Goal: Task Accomplishment & Management: Use online tool/utility

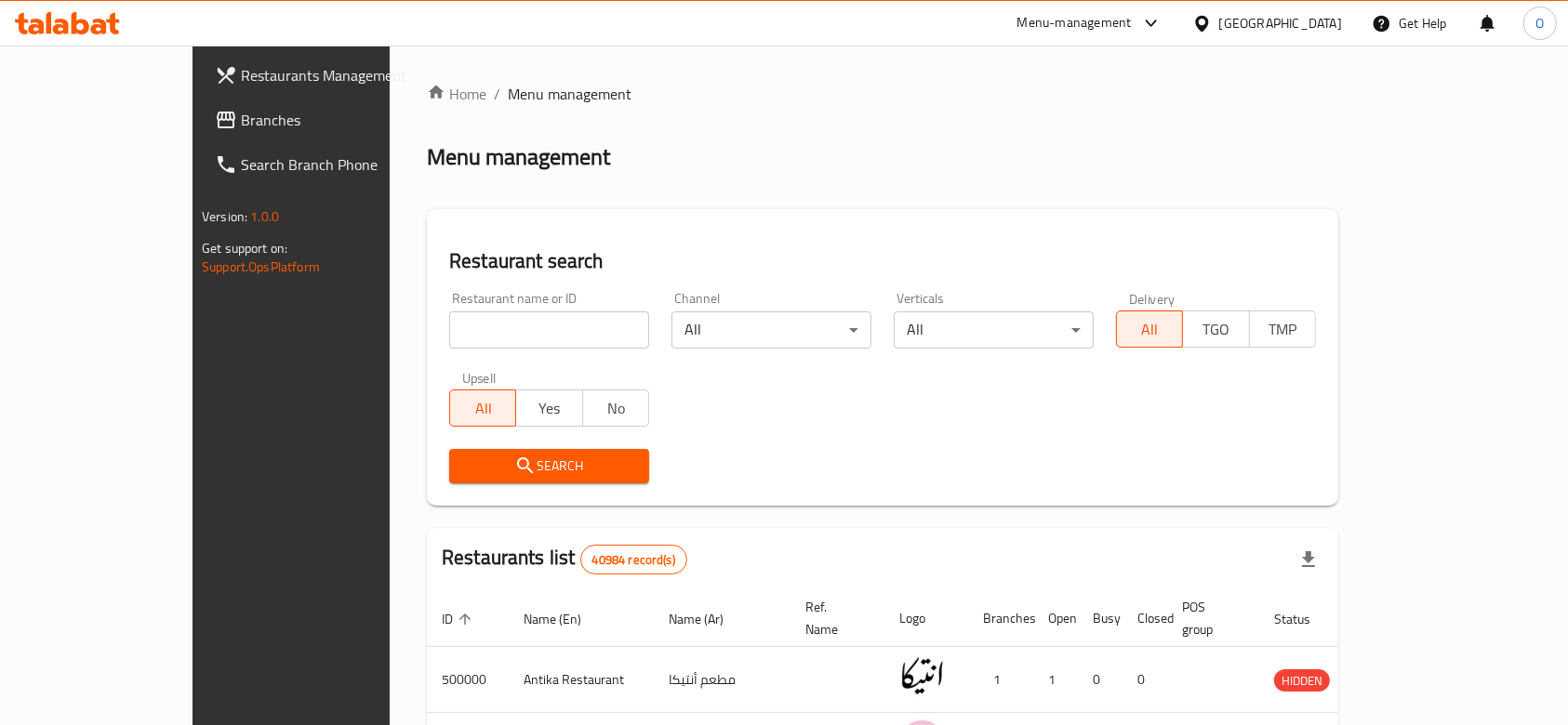
click at [450, 331] on input "search" at bounding box center [549, 330] width 200 height 38
paste input "602597"
type input "602597"
click button "Search" at bounding box center [549, 466] width 200 height 35
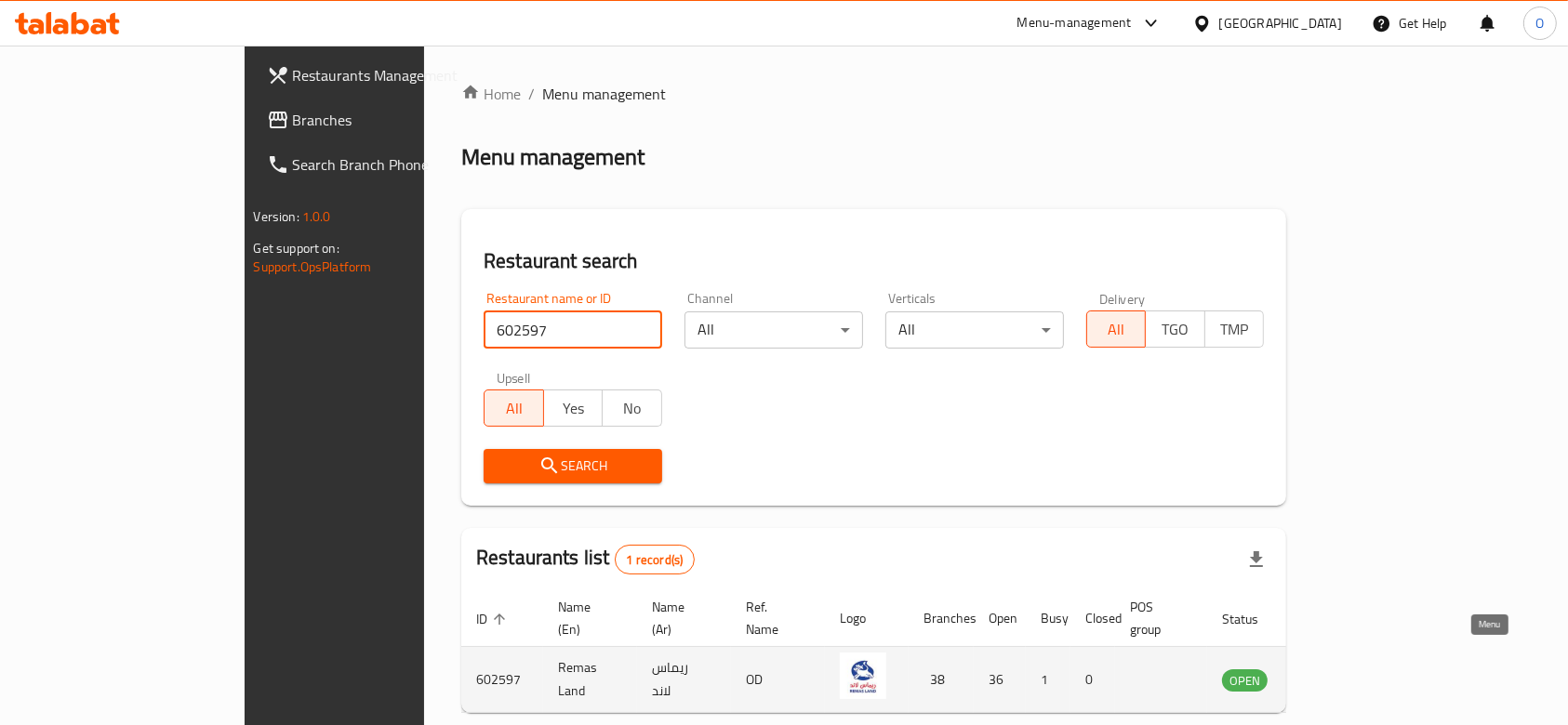
click at [1341, 673] on icon "enhanced table" at bounding box center [1331, 681] width 21 height 16
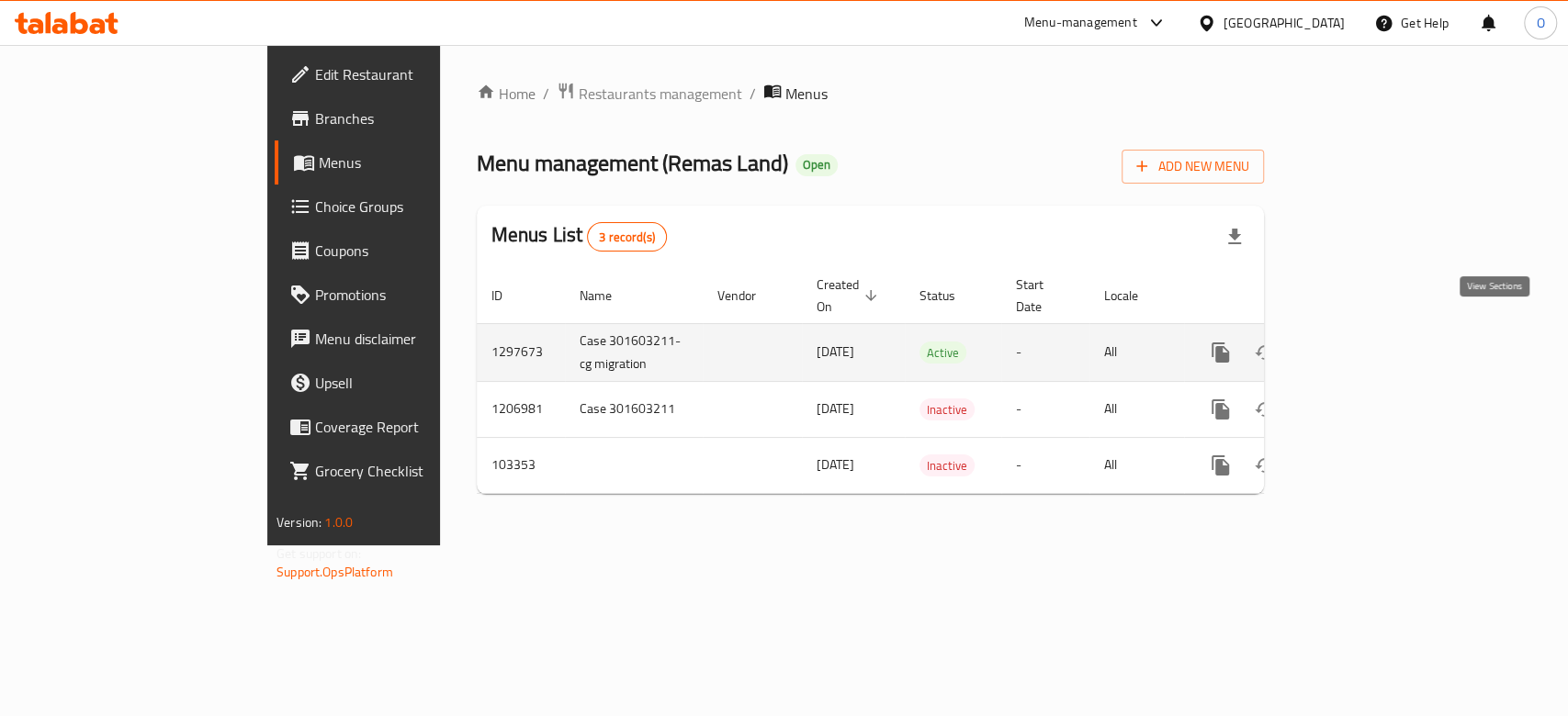
click at [1375, 331] on link "enhanced table" at bounding box center [1352, 352] width 44 height 44
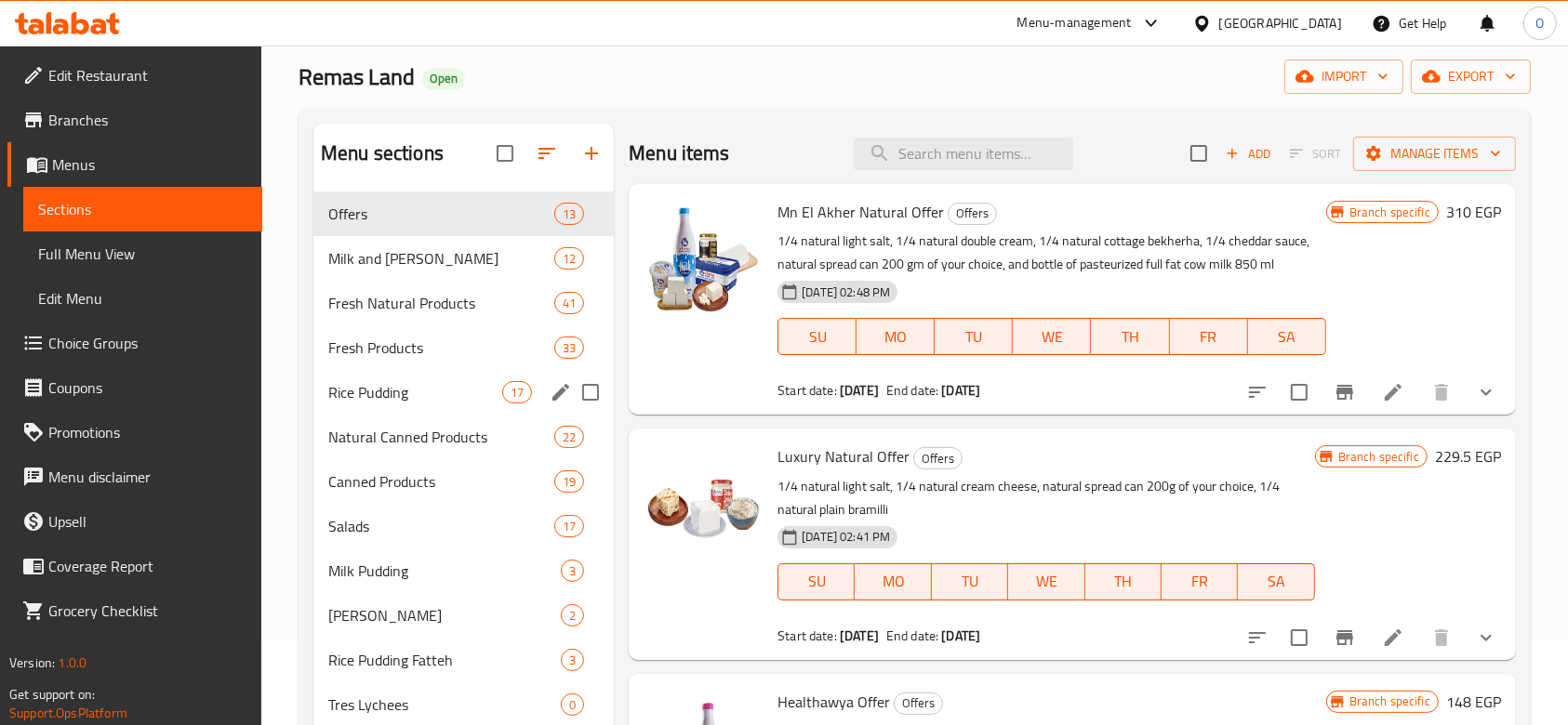
scroll to position [124, 0]
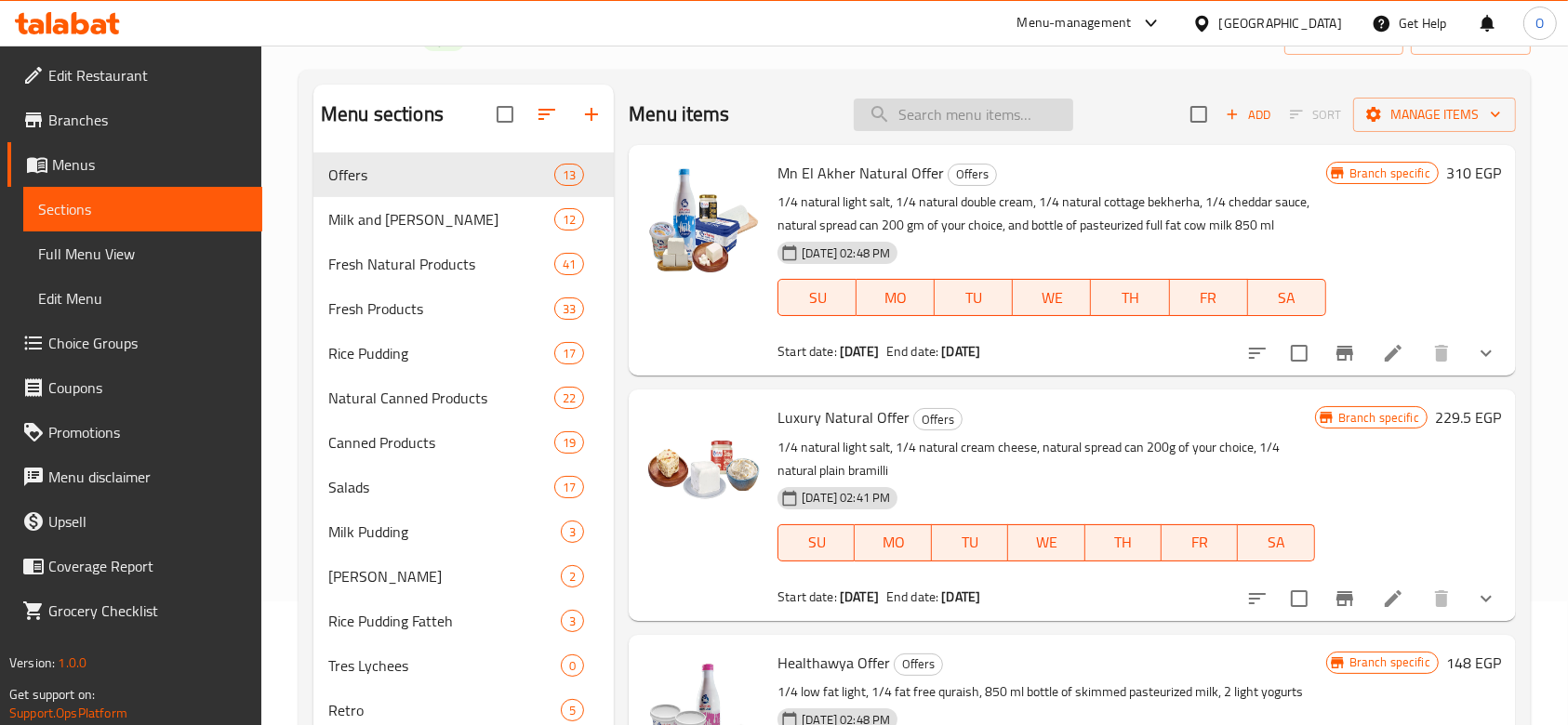
click at [918, 121] on input "search" at bounding box center [963, 115] width 219 height 33
type input "س"
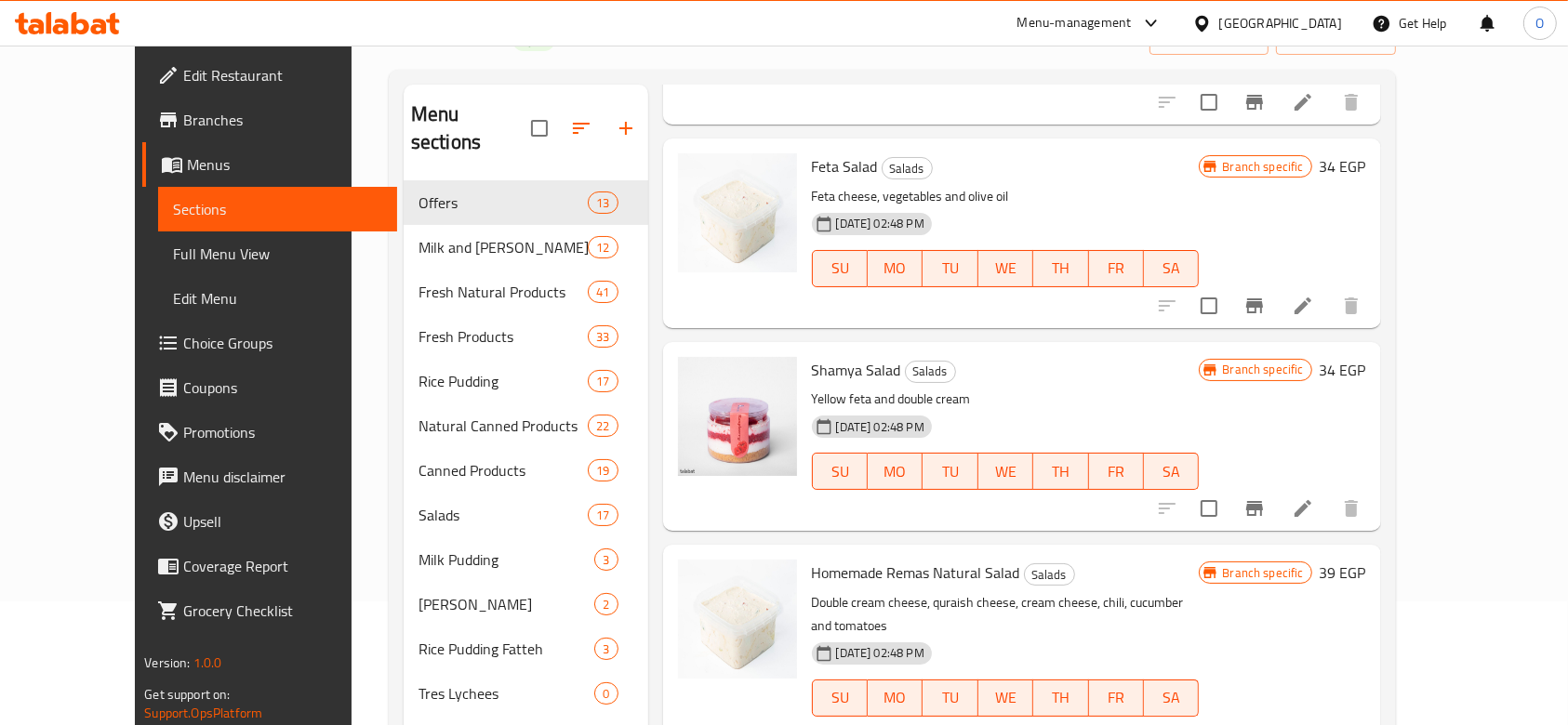
scroll to position [744, 0]
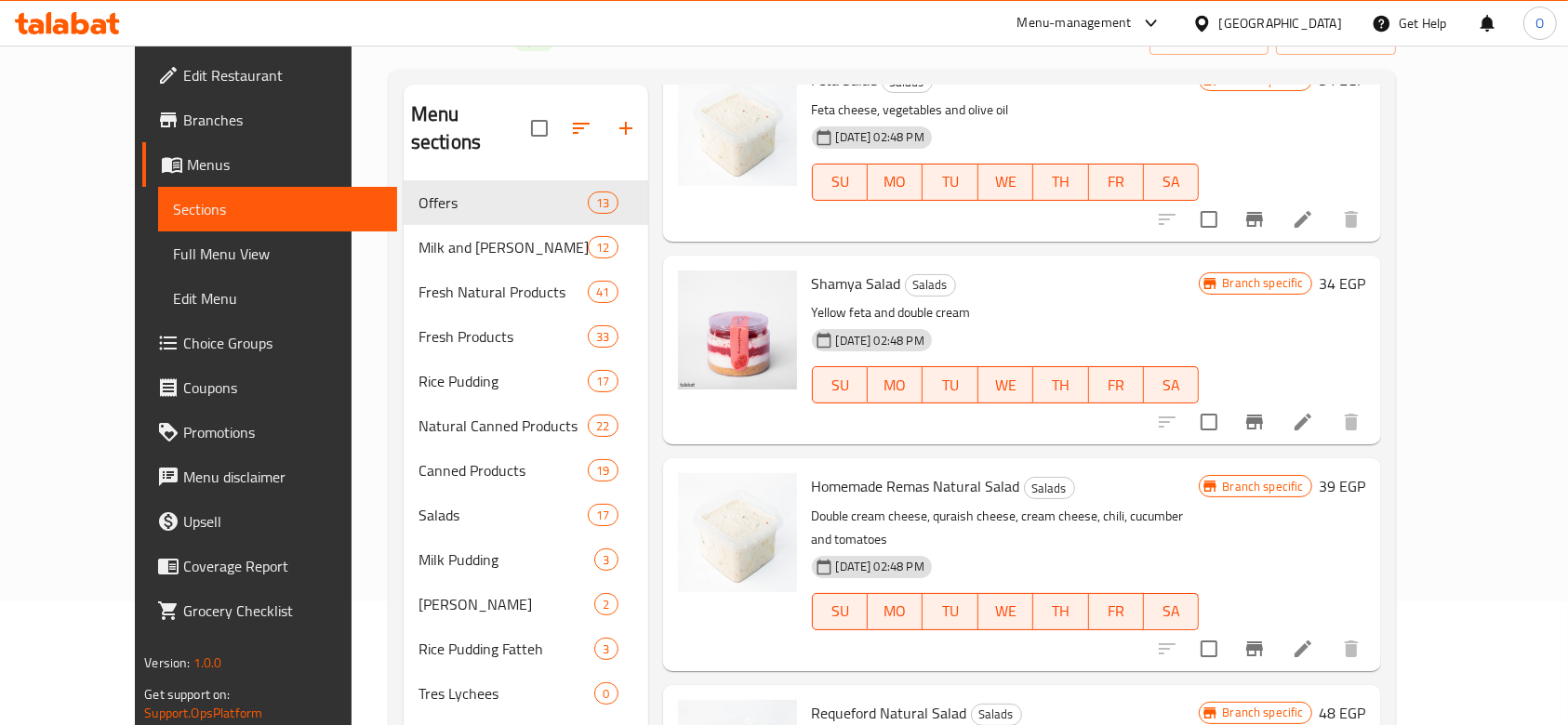
type input "salad"
click at [752, 296] on span "delete image" at bounding box center [771, 297] width 38 height 23
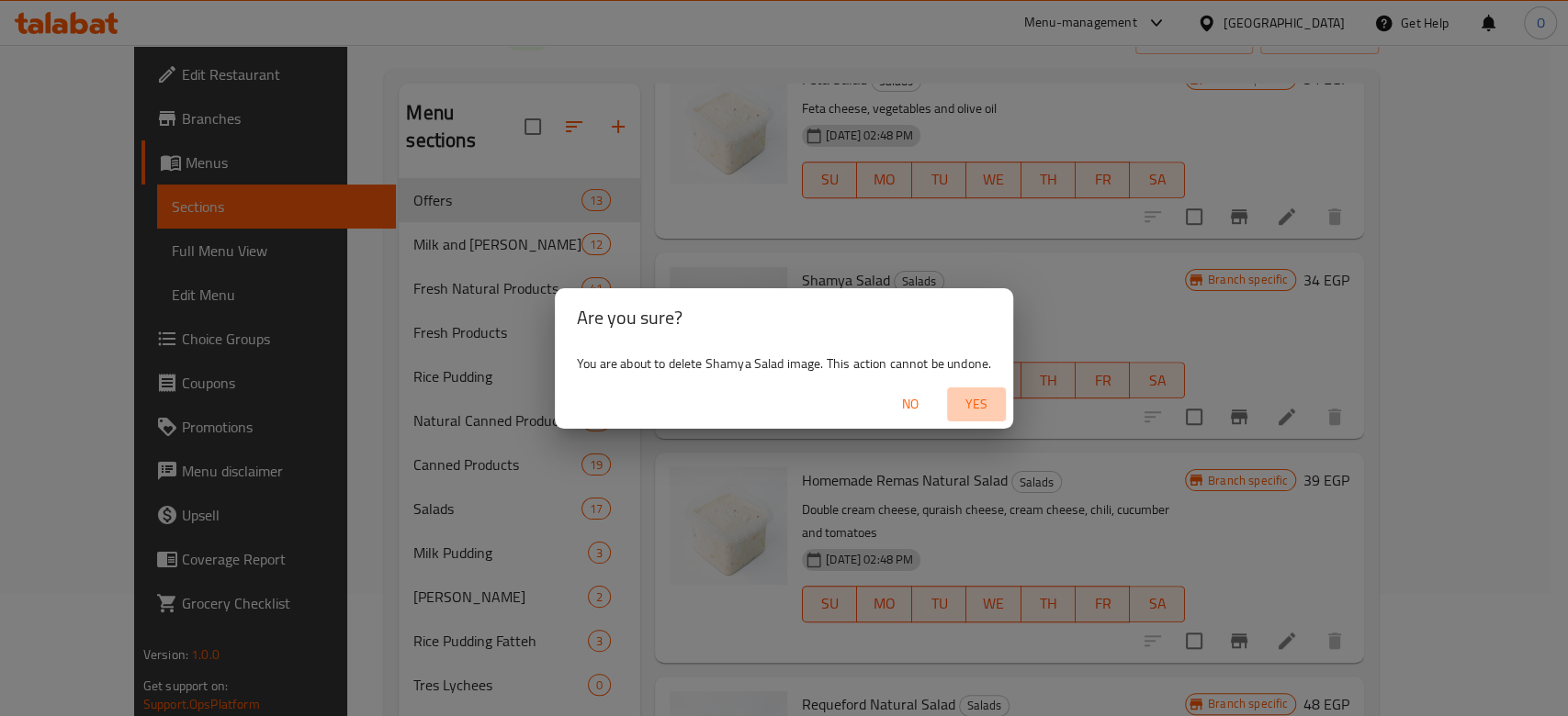
click at [973, 409] on span "Yes" at bounding box center [976, 404] width 44 height 23
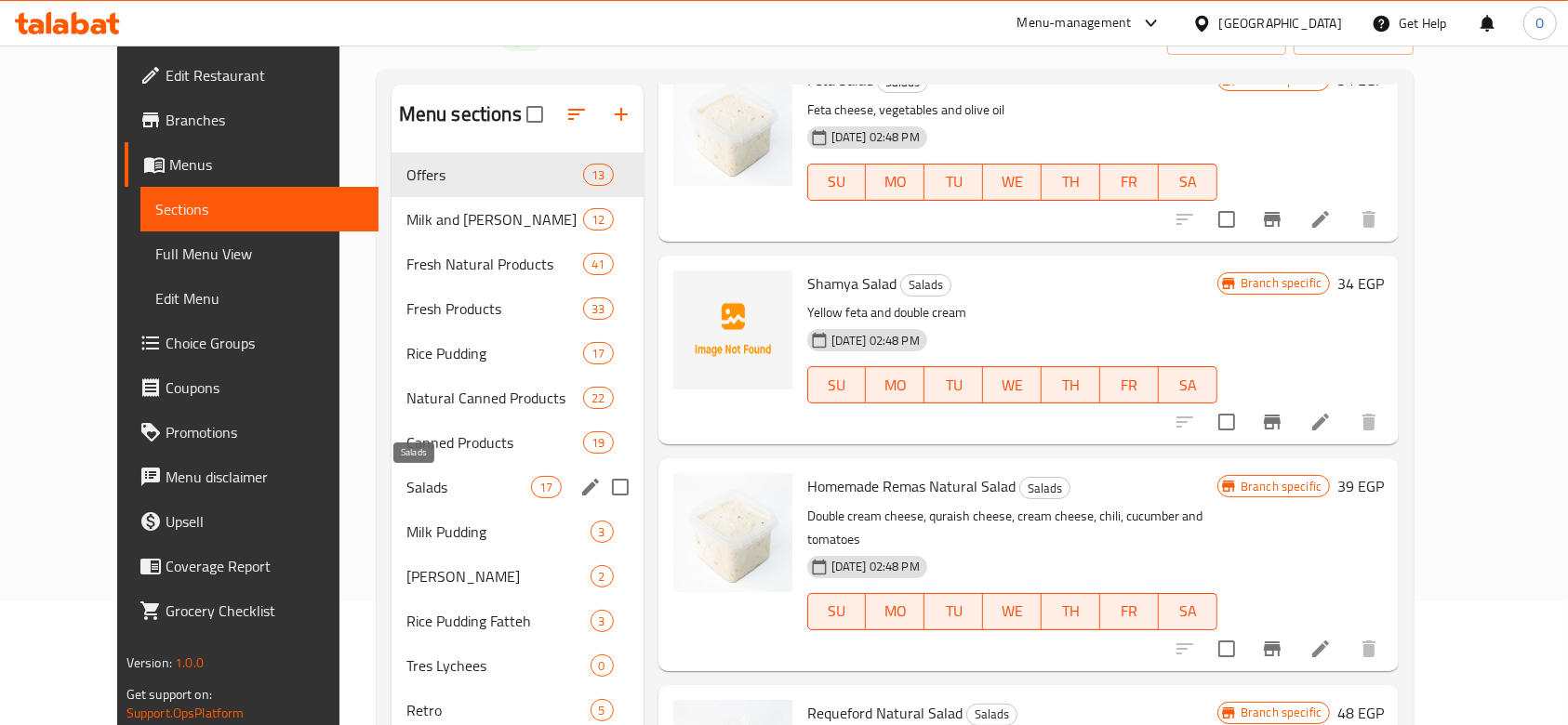
click at [417, 485] on span "Salads" at bounding box center [469, 487] width 126 height 23
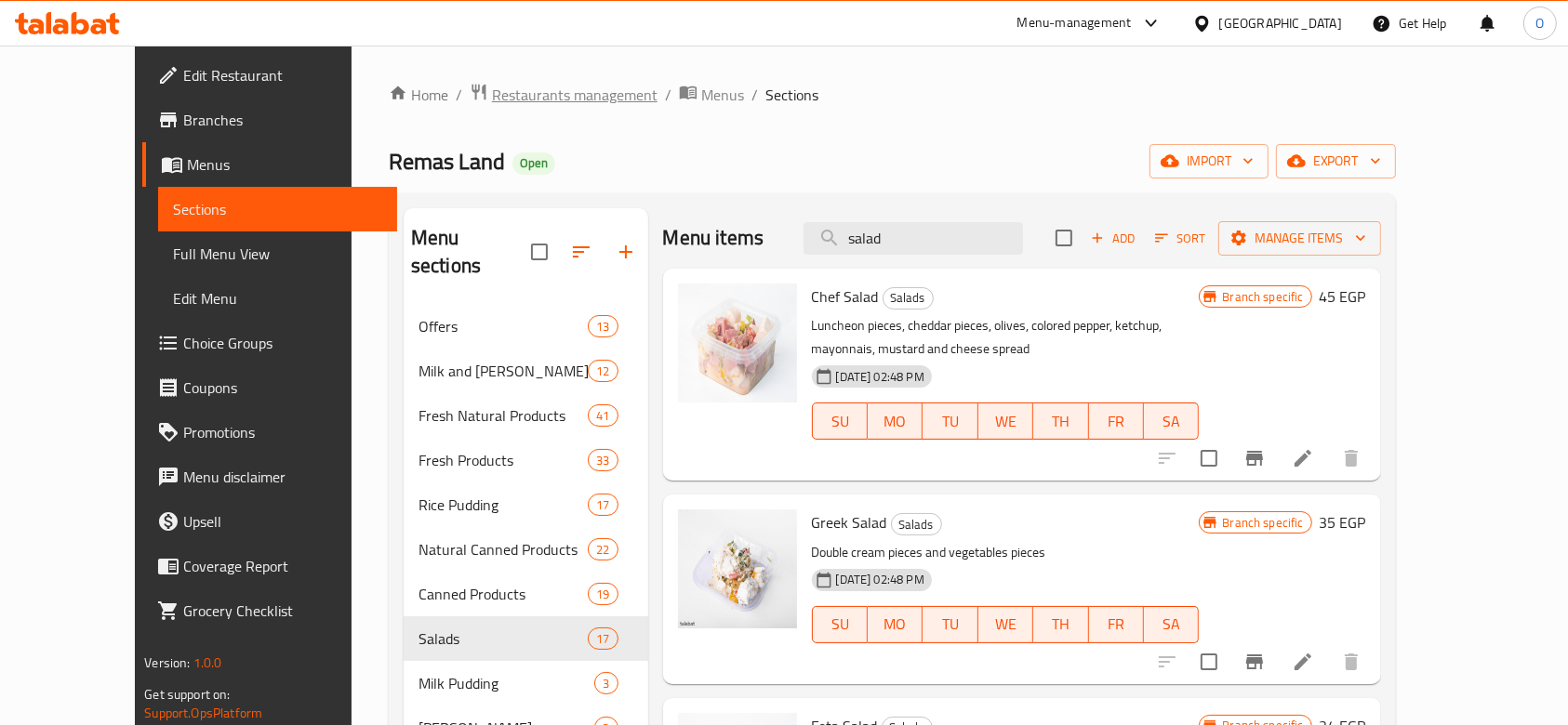
click at [492, 97] on span "Restaurants management" at bounding box center [575, 95] width 166 height 23
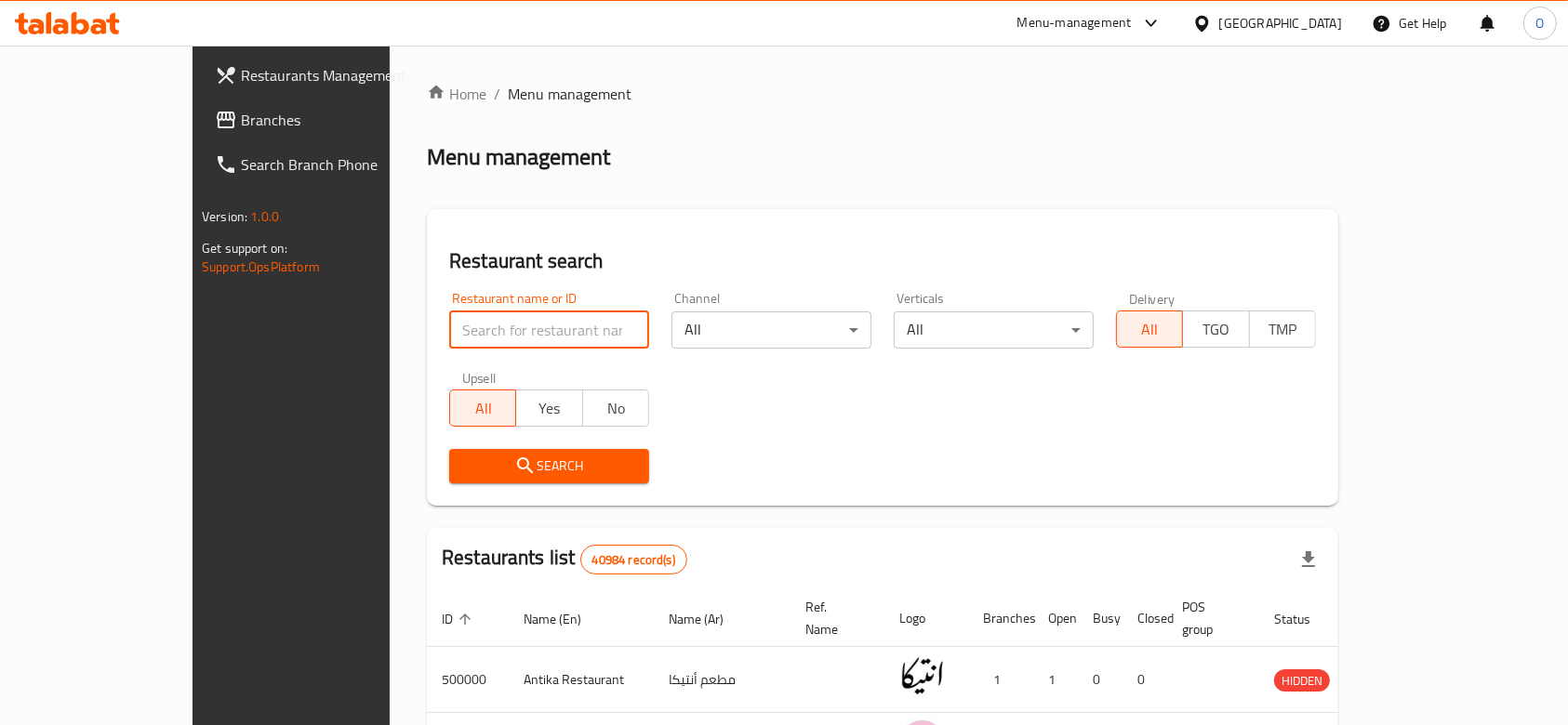
click at [450, 330] on input "search" at bounding box center [549, 330] width 200 height 38
click at [179, 96] on ul "Restaurants Management Branches Search Branch Phone" at bounding box center [317, 119] width 277 height 134
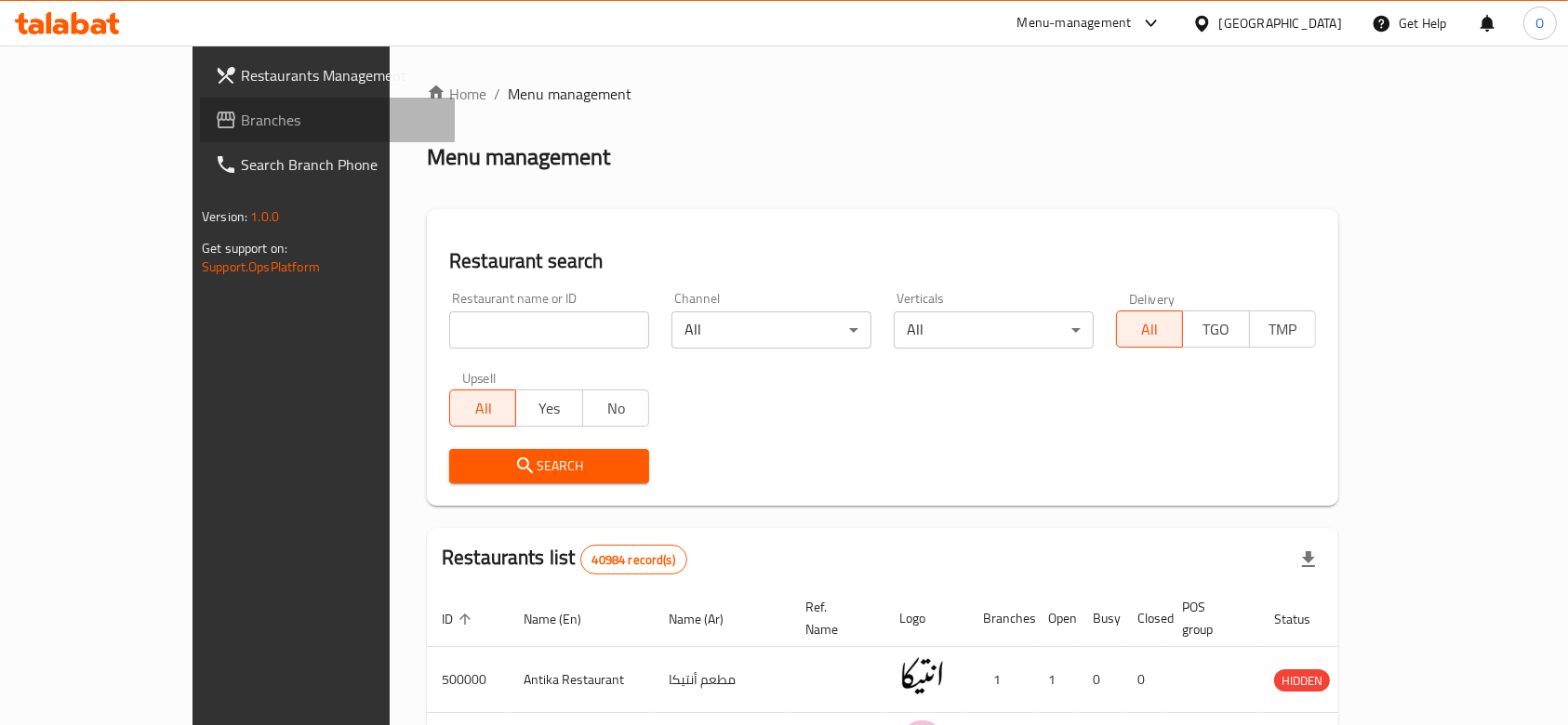
click at [200, 108] on link "Branches" at bounding box center [327, 119] width 255 height 44
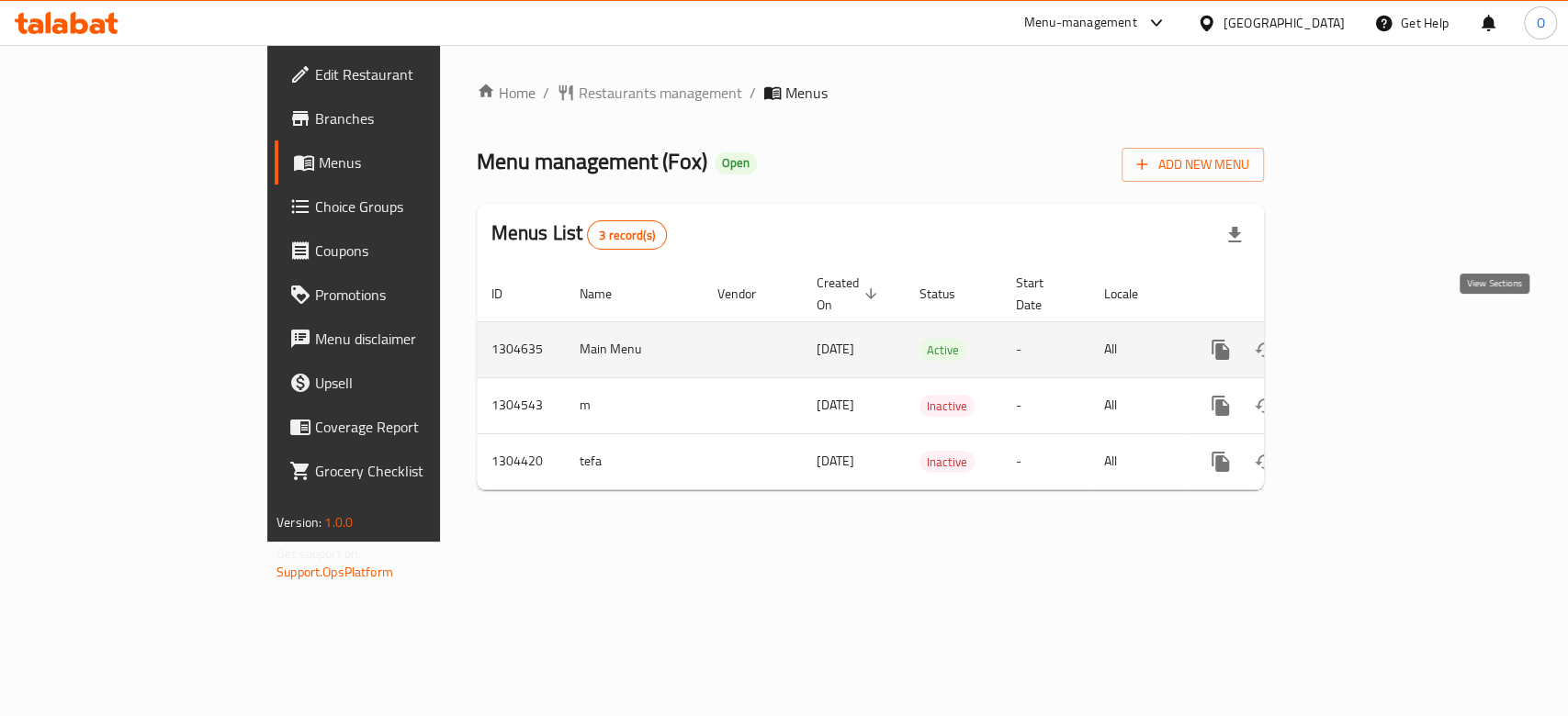
click at [1375, 328] on link "enhanced table" at bounding box center [1352, 349] width 44 height 44
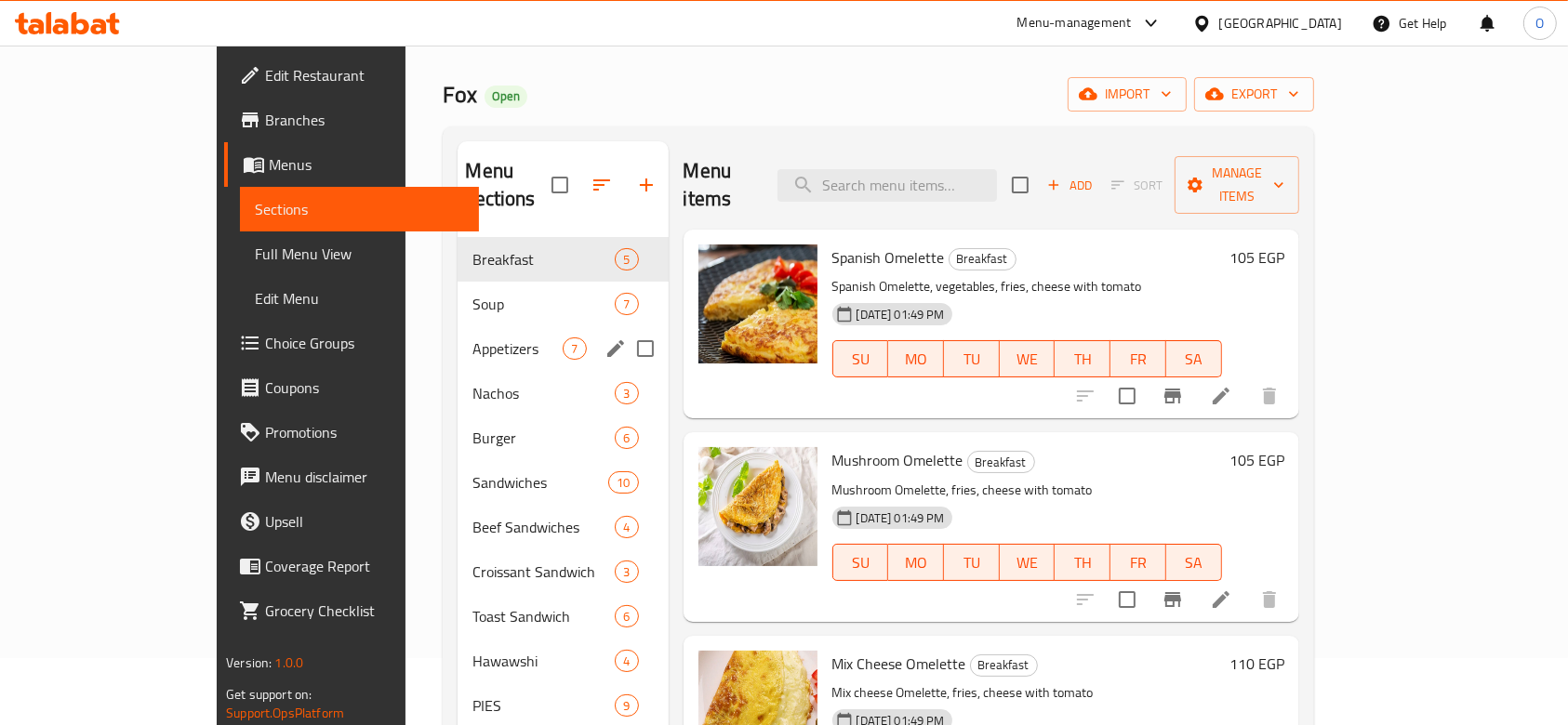
scroll to position [124, 0]
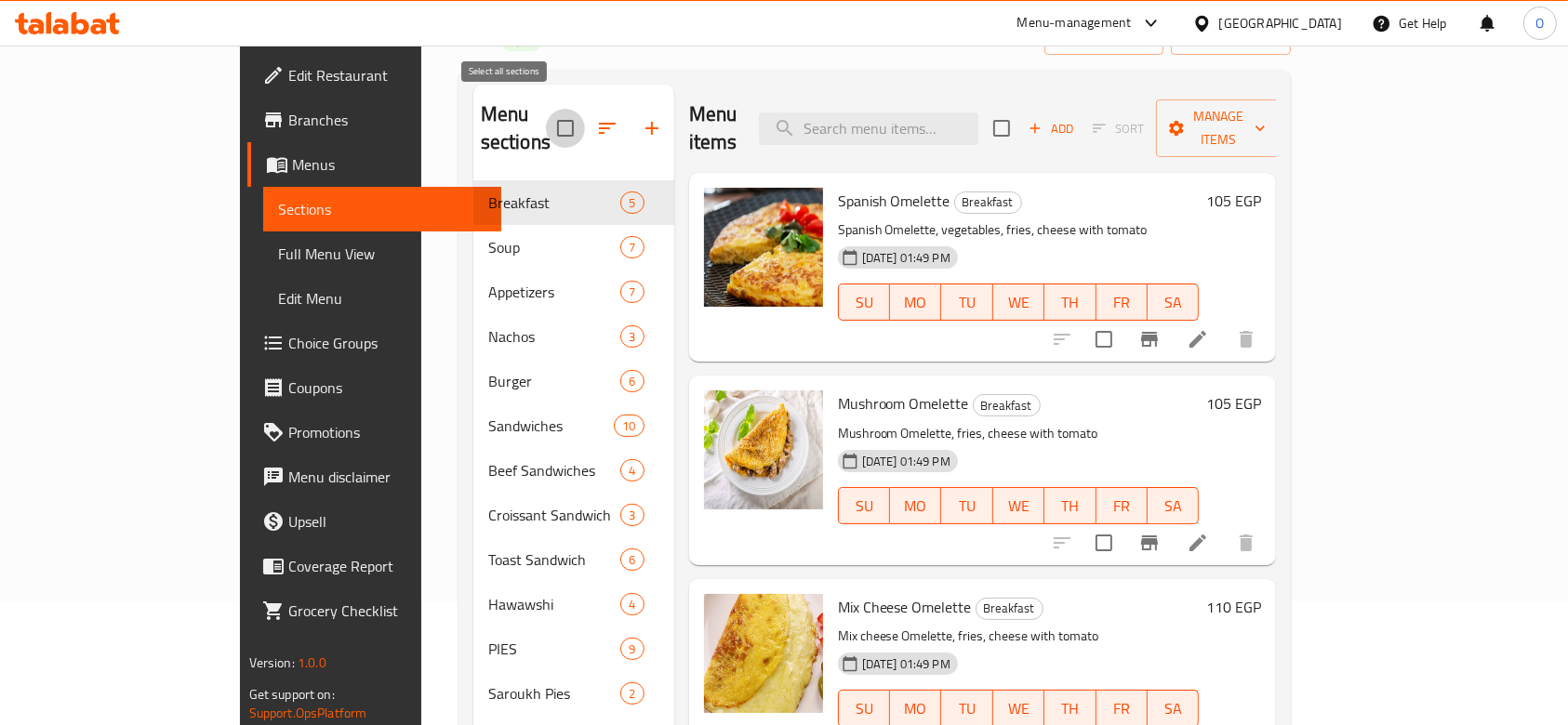
click at [546, 116] on input "checkbox" at bounding box center [566, 129] width 40 height 39
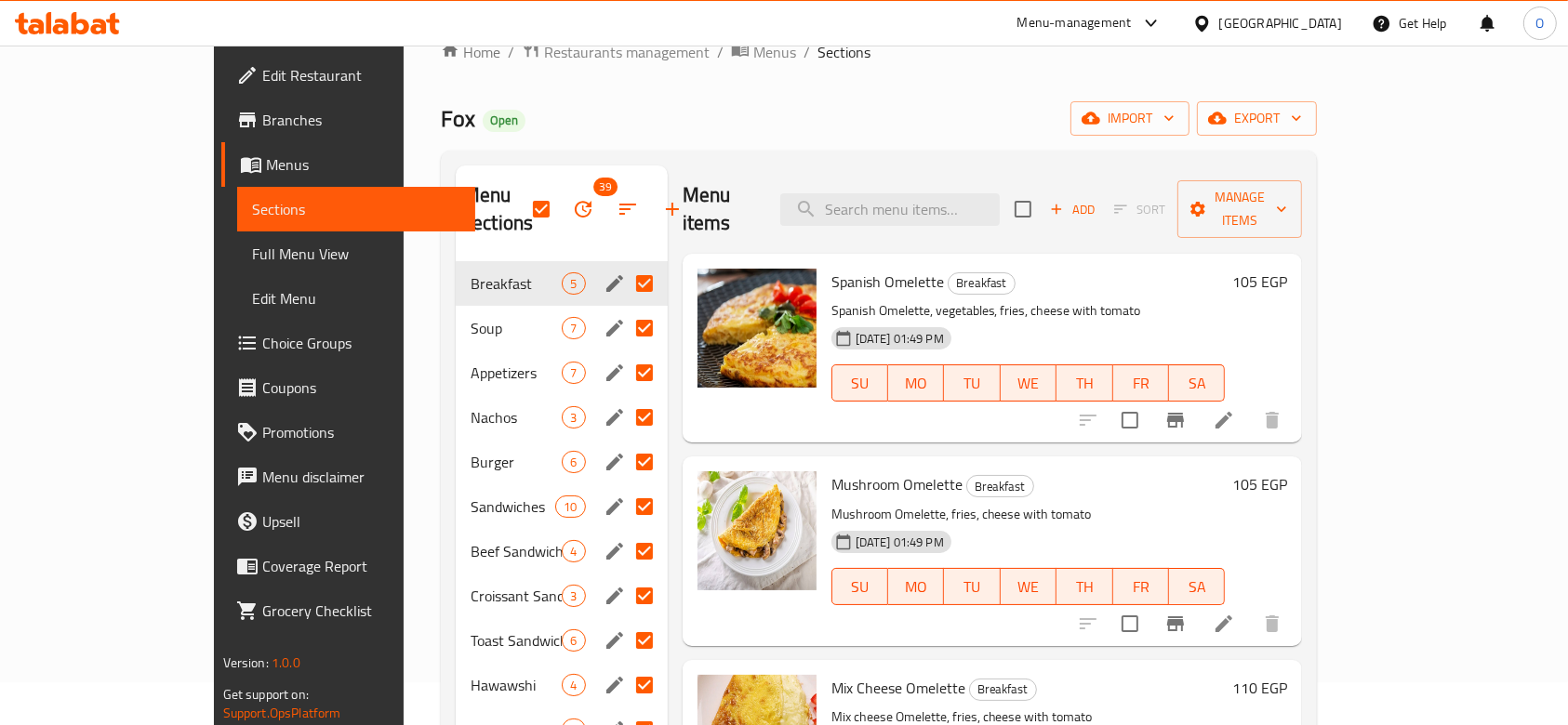
scroll to position [0, 0]
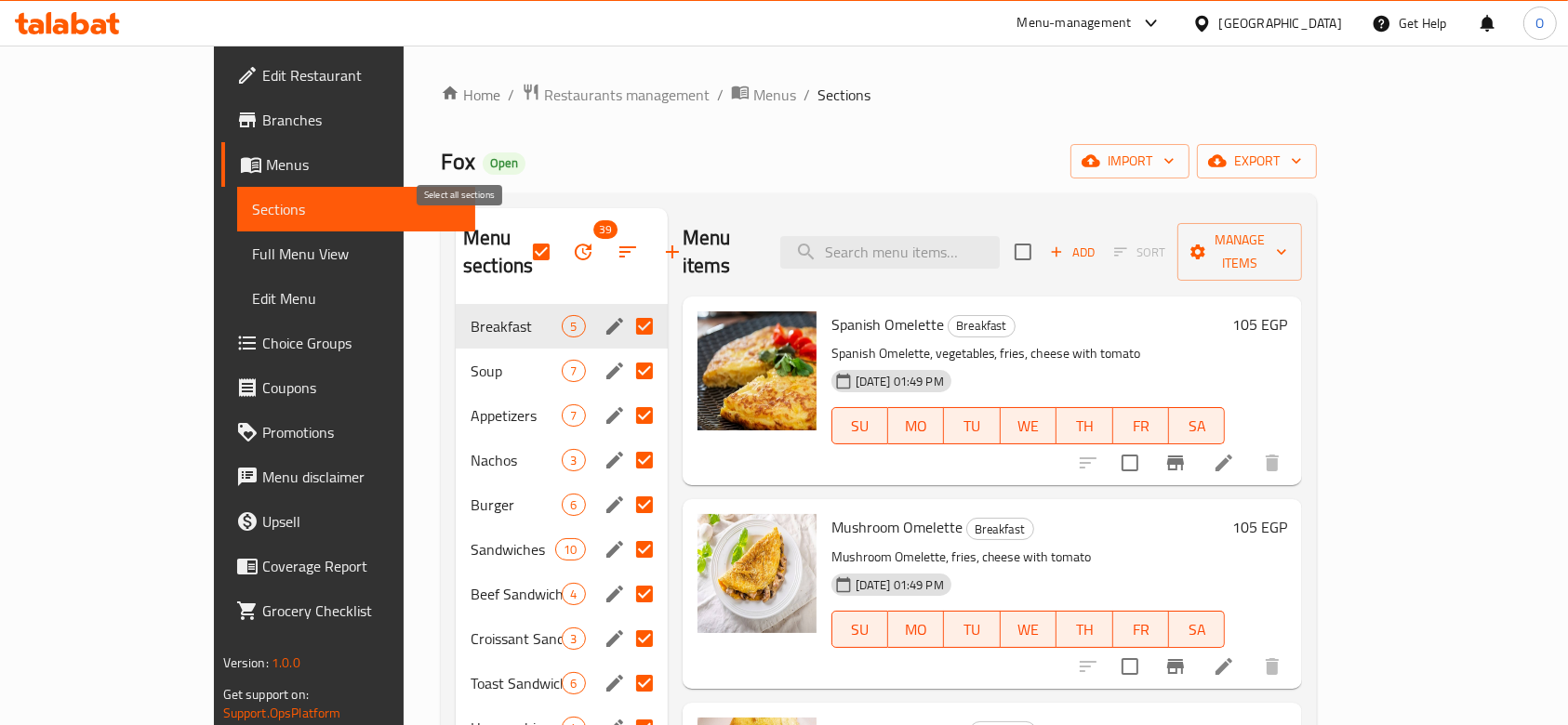
click at [522, 240] on input "checkbox" at bounding box center [542, 252] width 40 height 39
checkbox input "false"
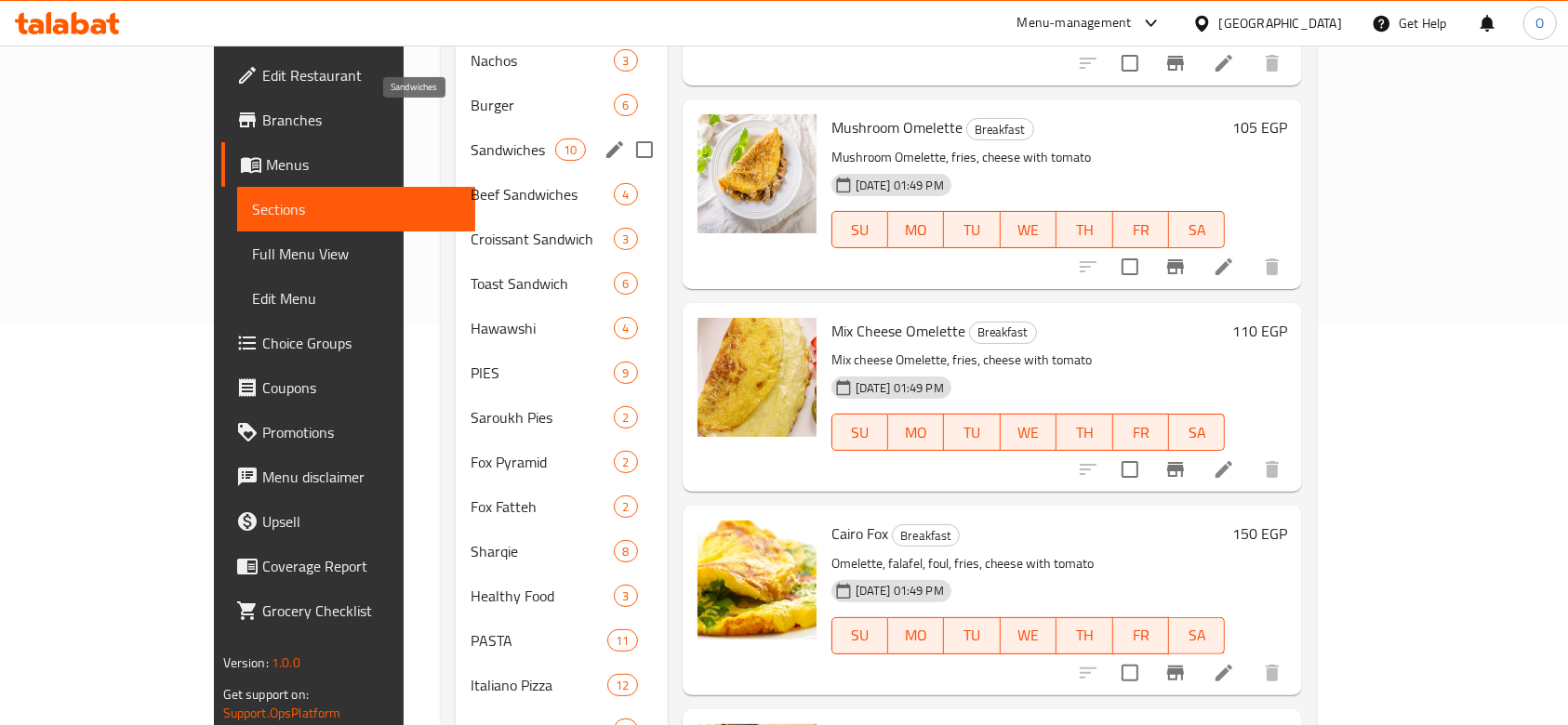
scroll to position [124, 0]
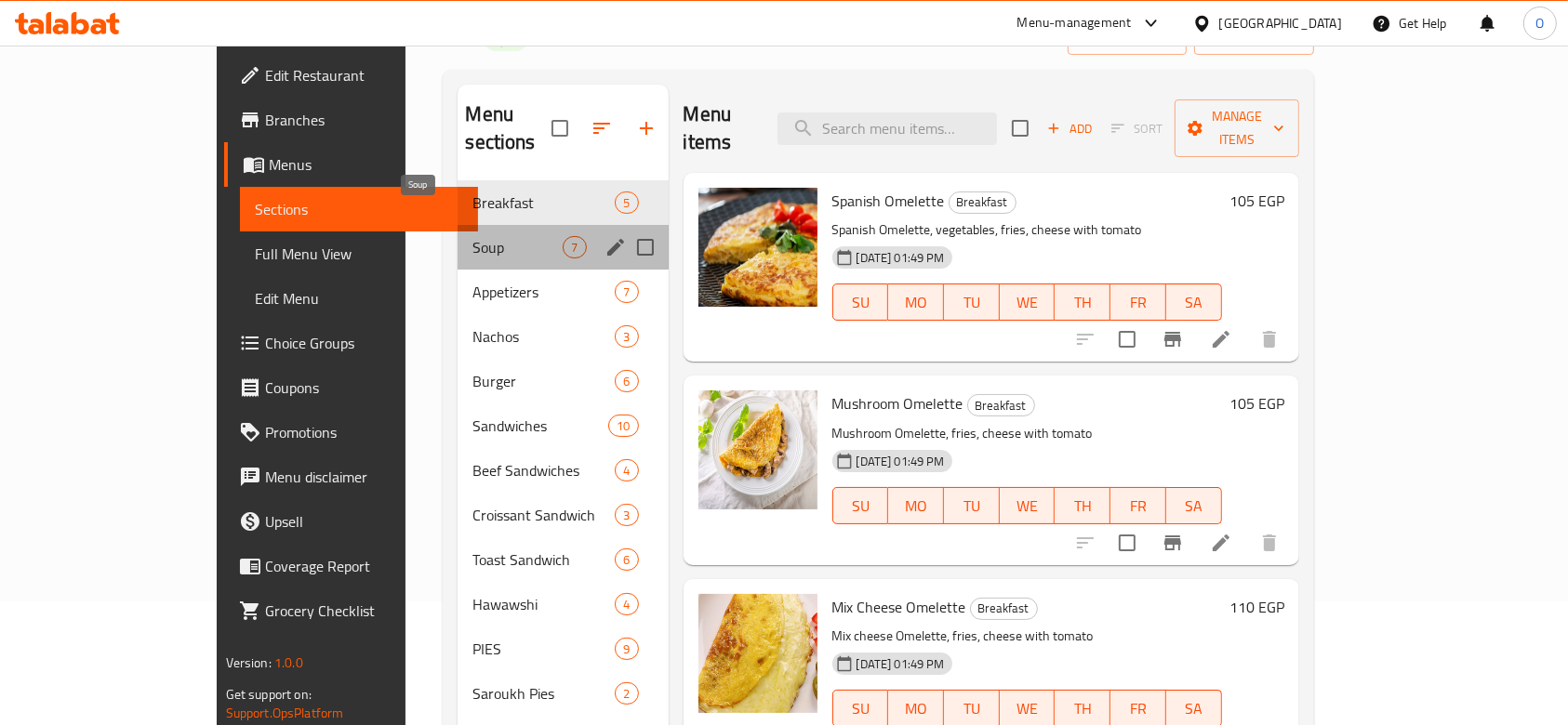
click at [472, 236] on span "Soup" at bounding box center [517, 247] width 90 height 23
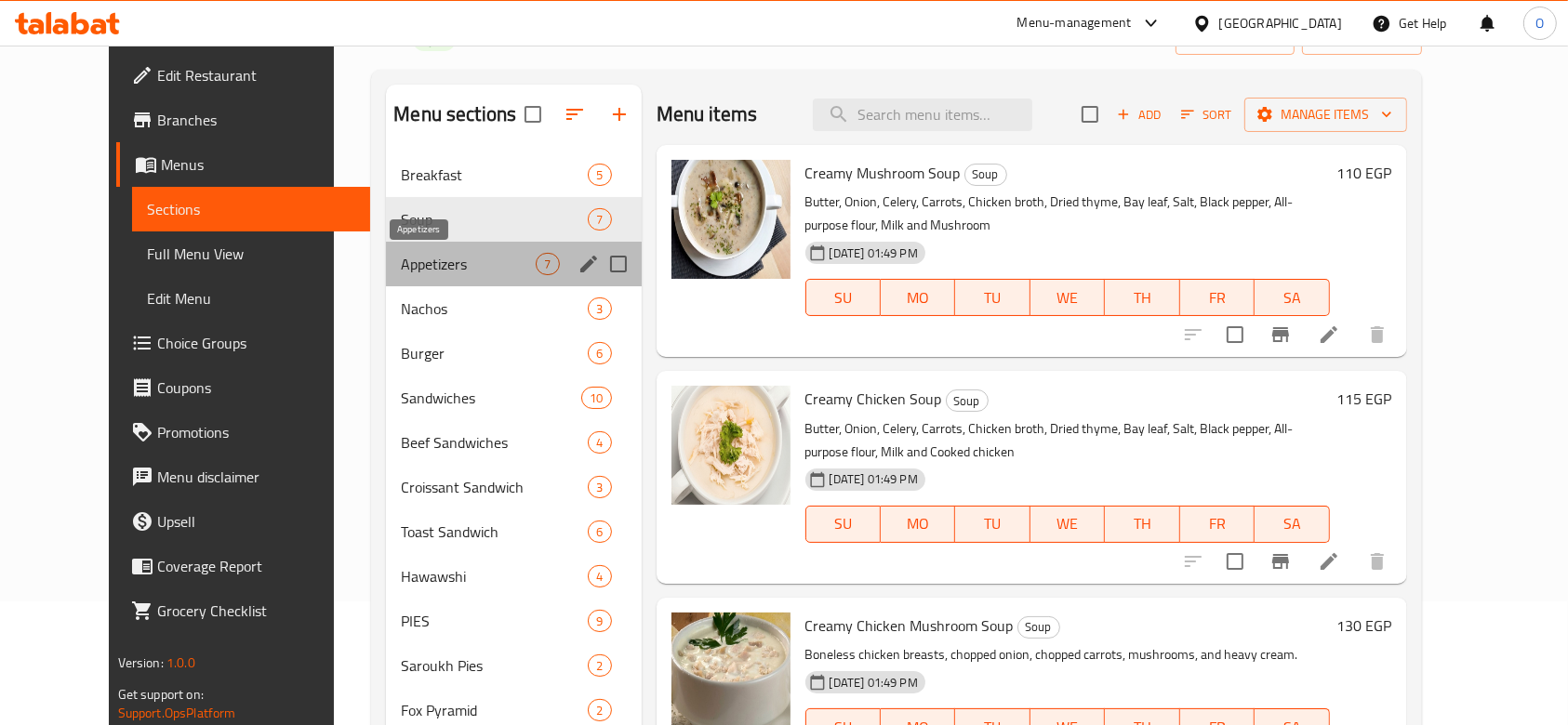
click at [401, 271] on span "Appetizers" at bounding box center [467, 264] width 135 height 23
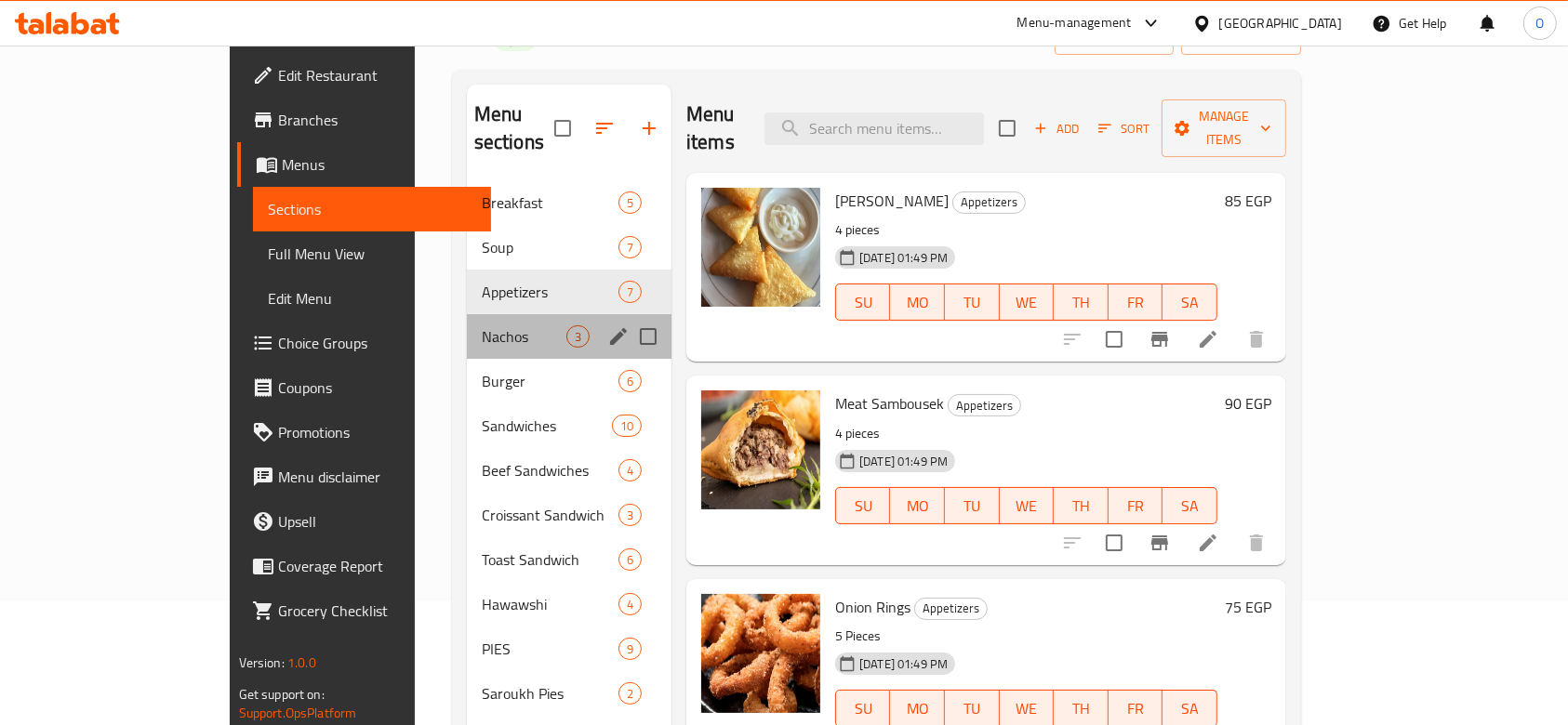
click at [467, 321] on div "Nachos 3" at bounding box center [569, 336] width 205 height 44
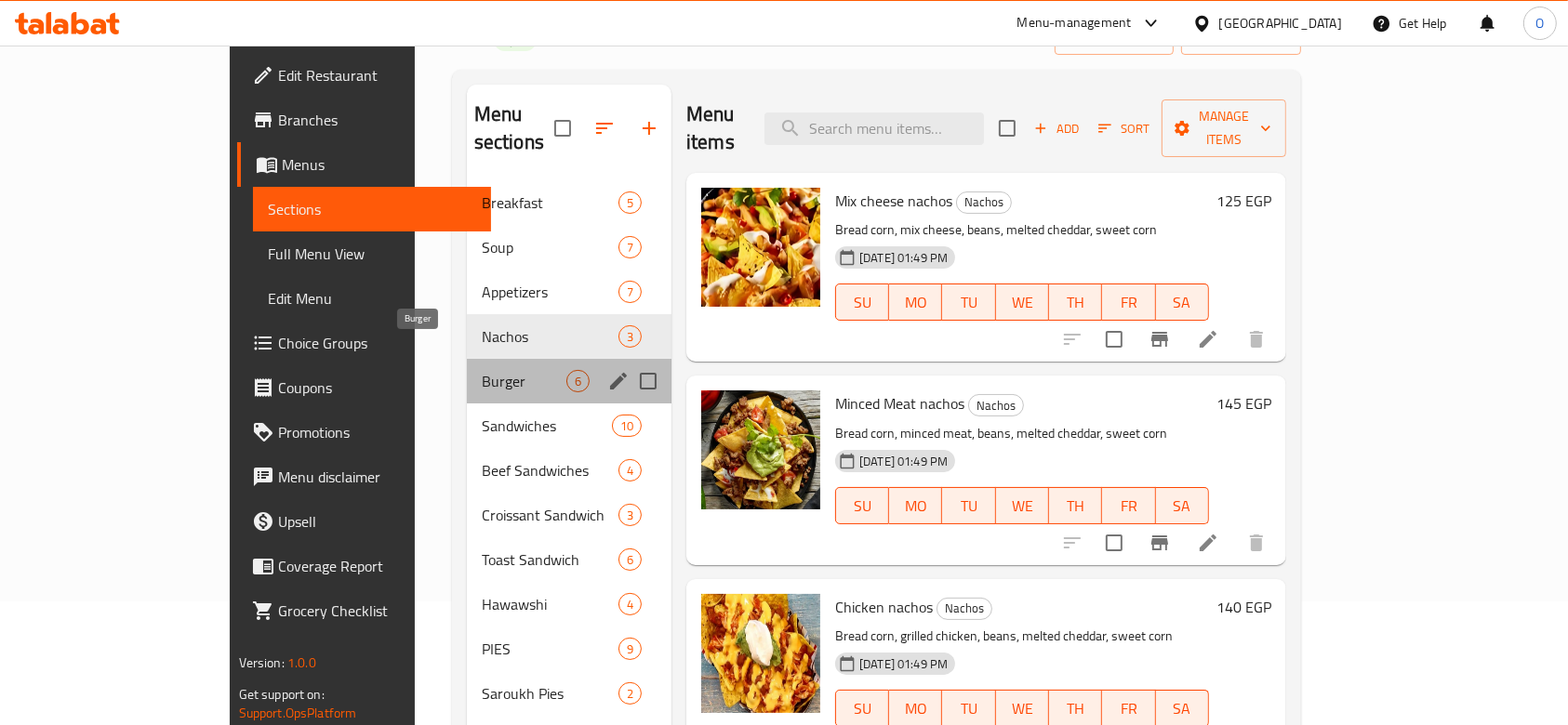
click at [482, 370] on span "Burger" at bounding box center [524, 382] width 85 height 23
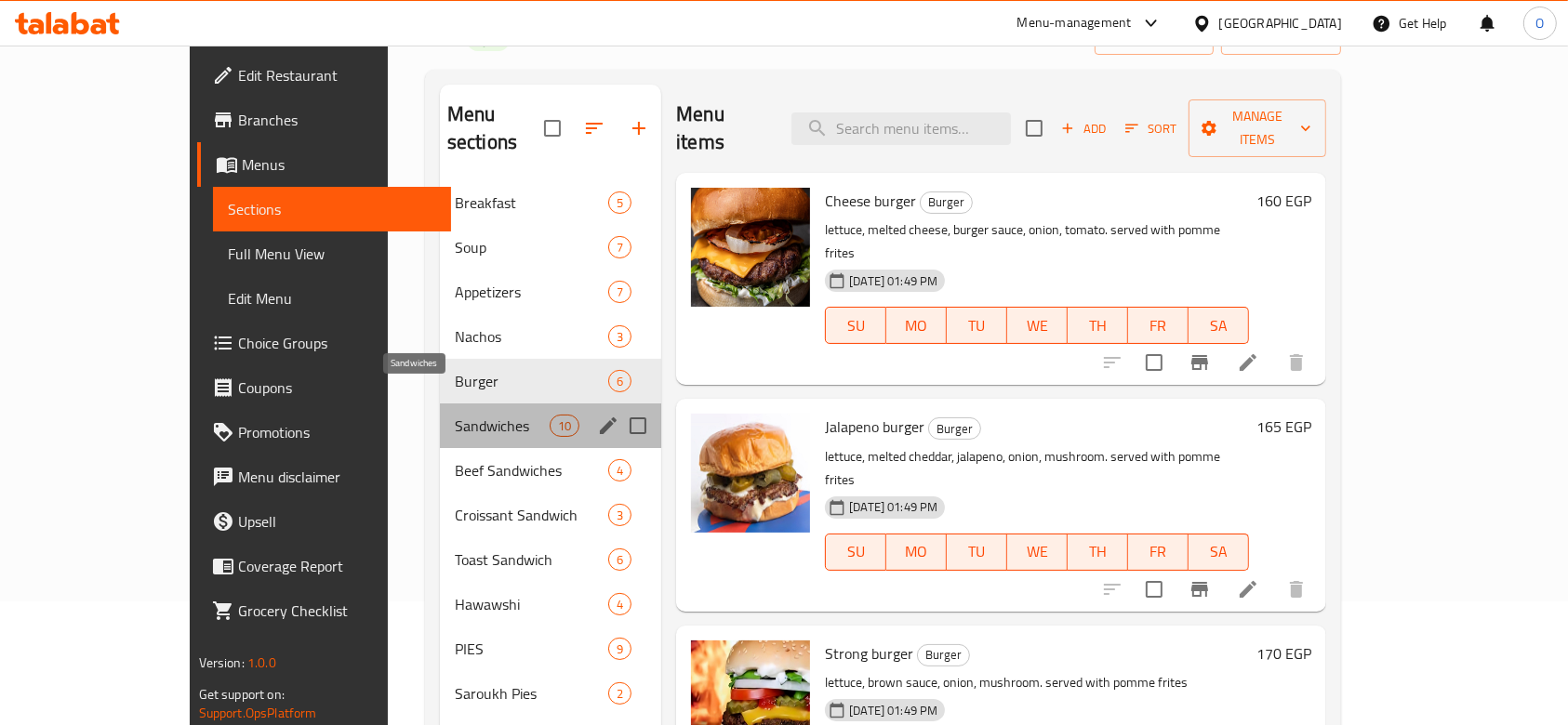
click at [455, 415] on span "Sandwiches" at bounding box center [502, 426] width 95 height 23
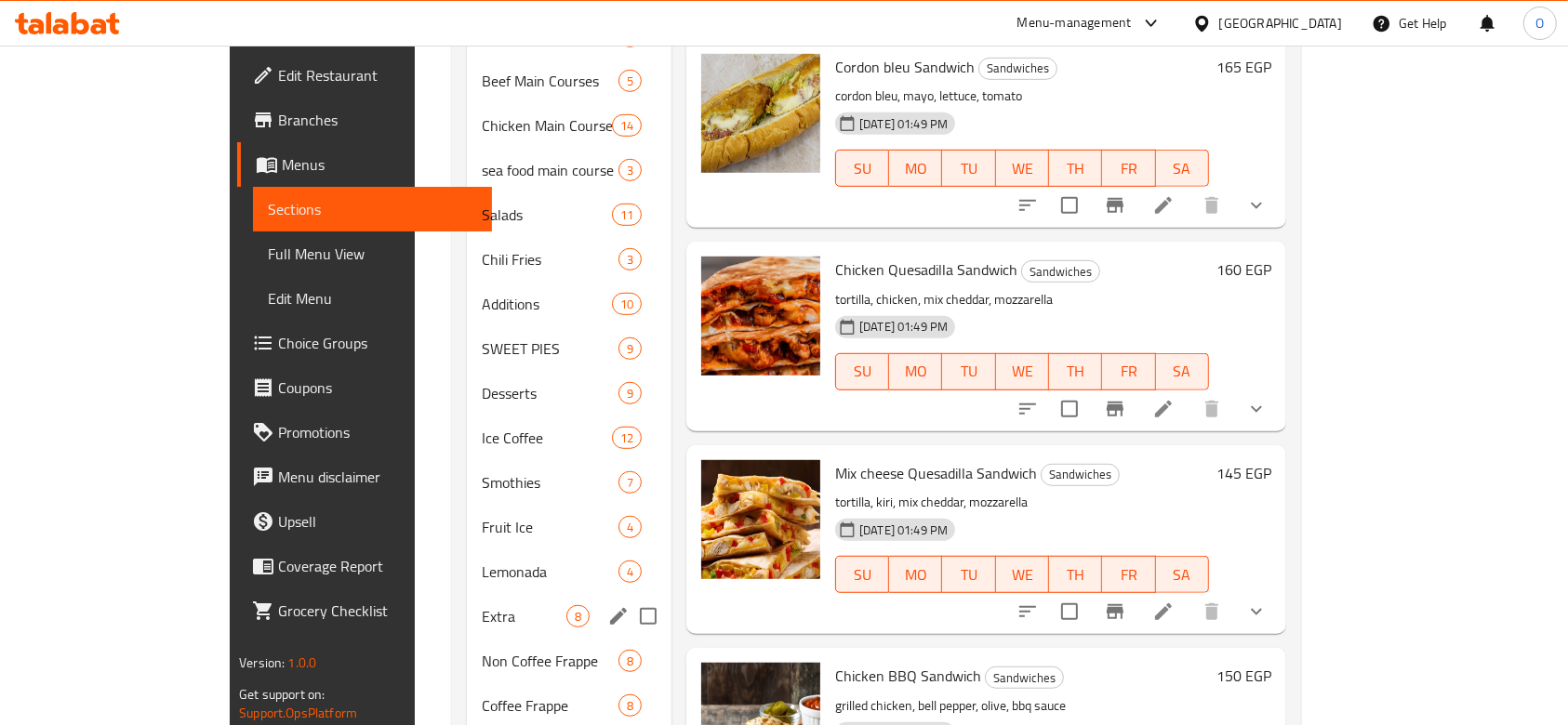
scroll to position [1350, 0]
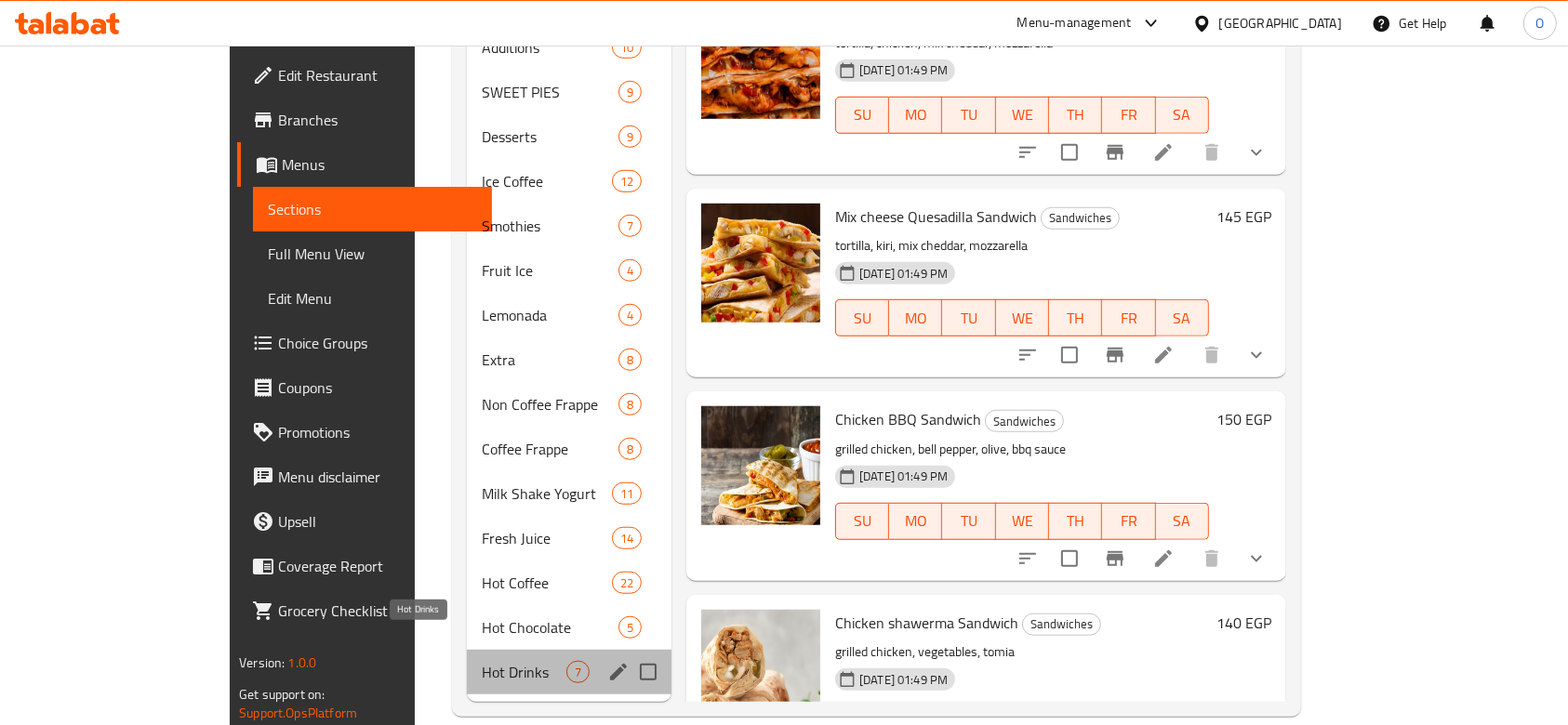
click at [482, 661] on span "Hot Drinks" at bounding box center [524, 672] width 85 height 23
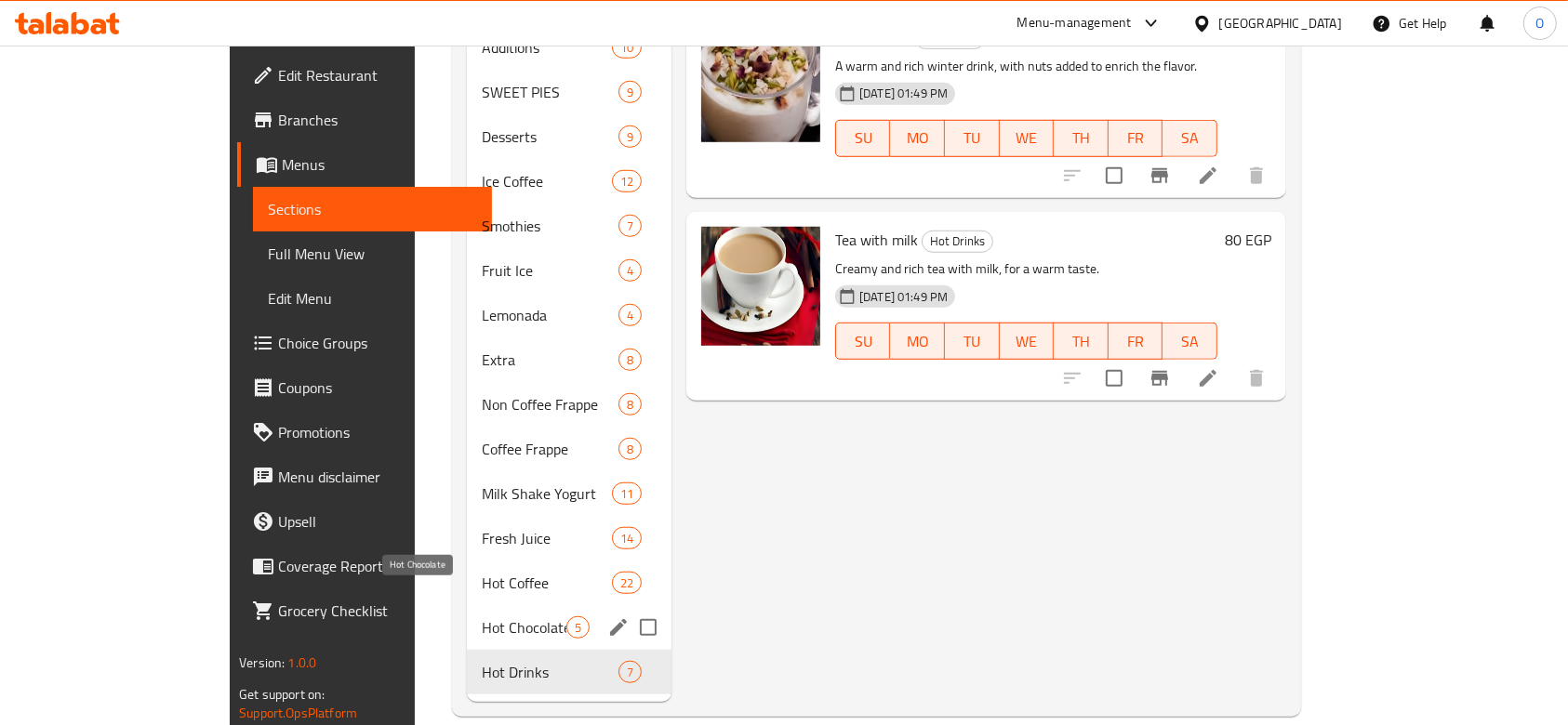
click at [482, 617] on span "Hot Chocolate" at bounding box center [524, 628] width 85 height 23
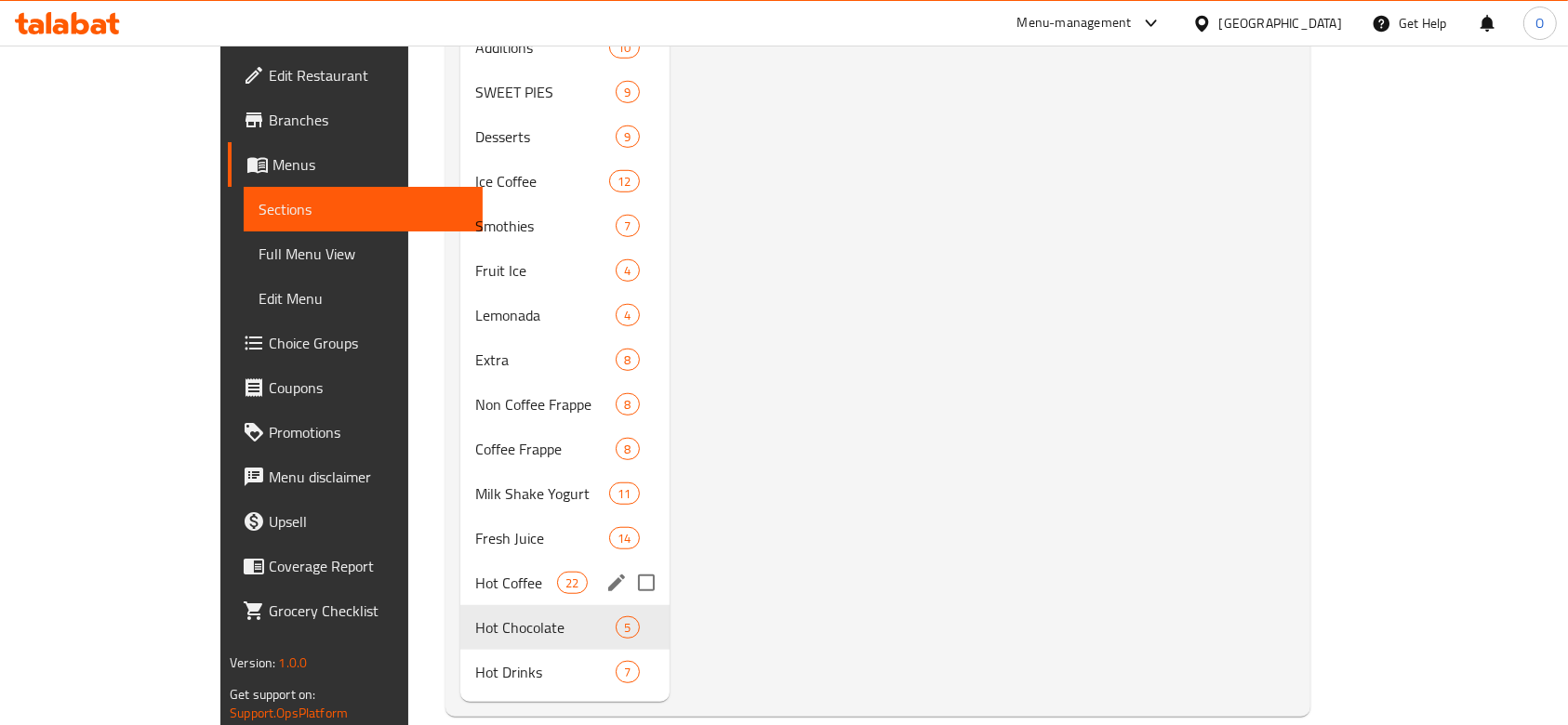
click at [461, 565] on div "Hot Coffee 22" at bounding box center [565, 582] width 209 height 44
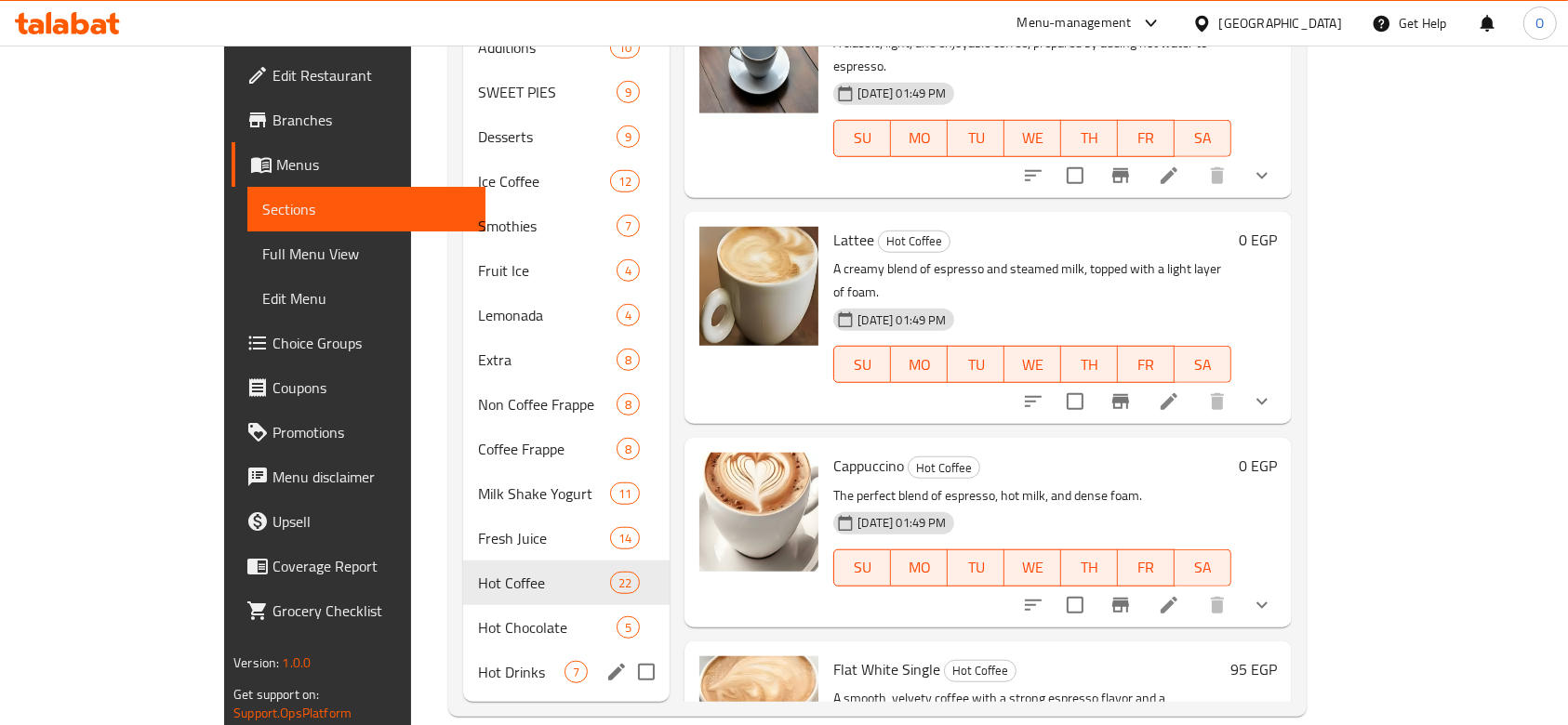
click at [464, 650] on div "Hot Drinks 7" at bounding box center [567, 671] width 208 height 44
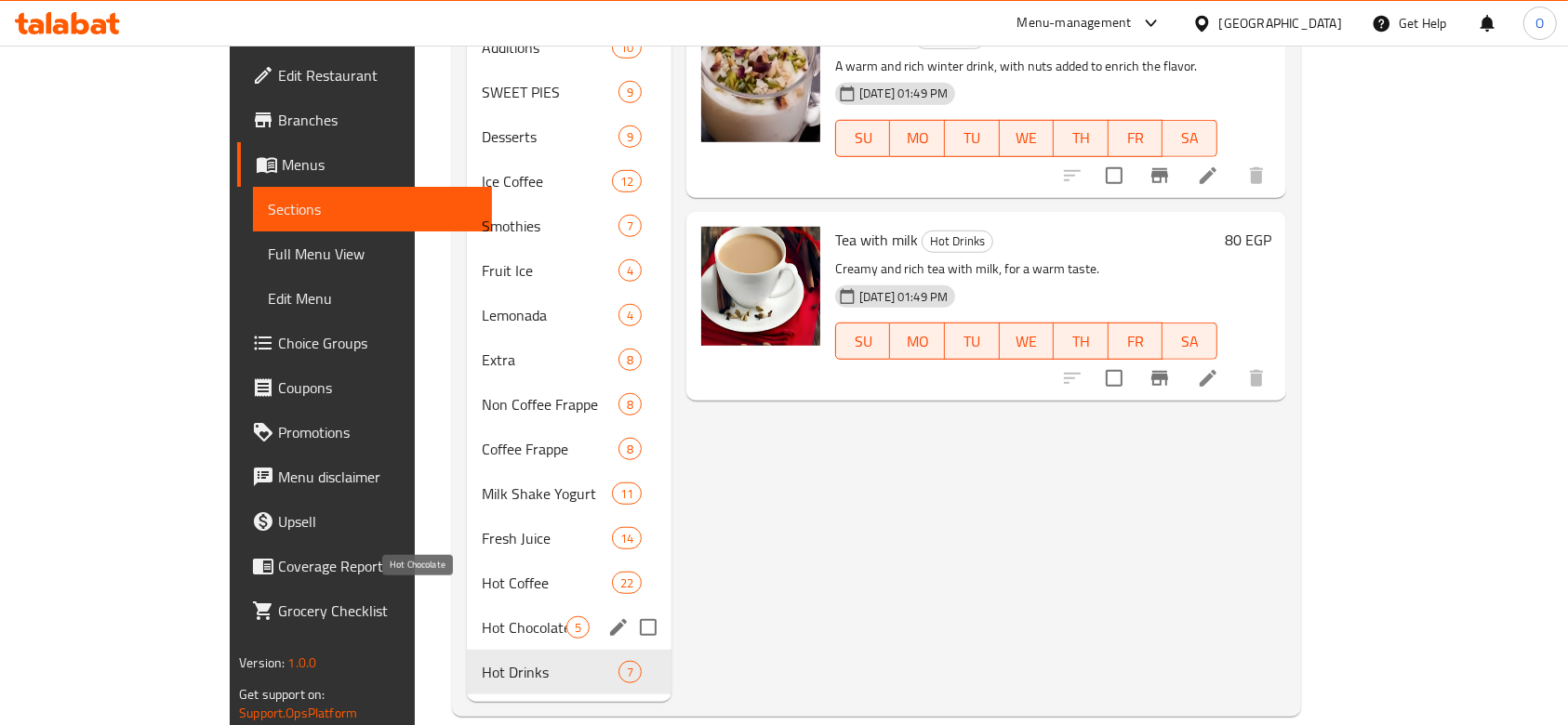
click at [482, 617] on span "Hot Chocolate" at bounding box center [524, 628] width 85 height 23
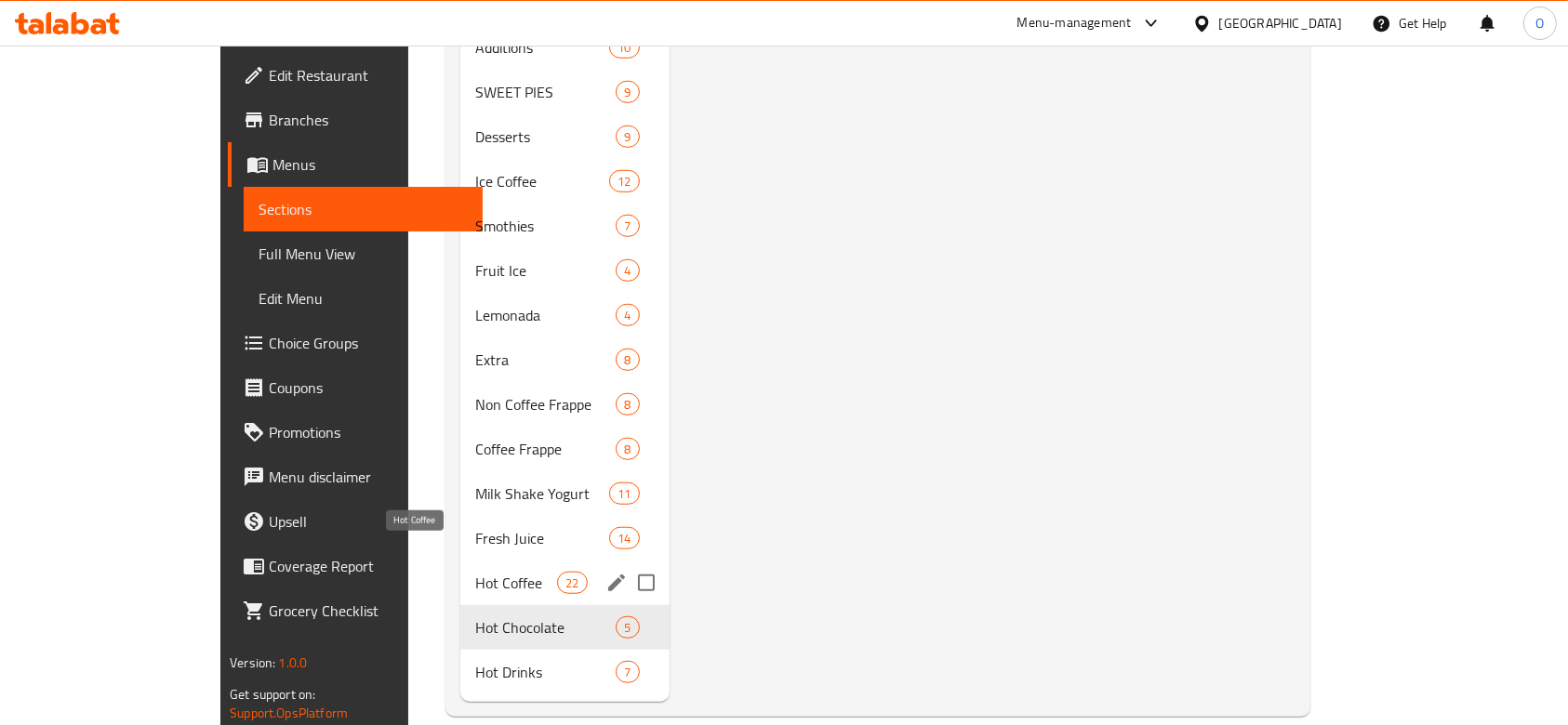
click at [475, 572] on span "Hot Coffee" at bounding box center [515, 583] width 82 height 23
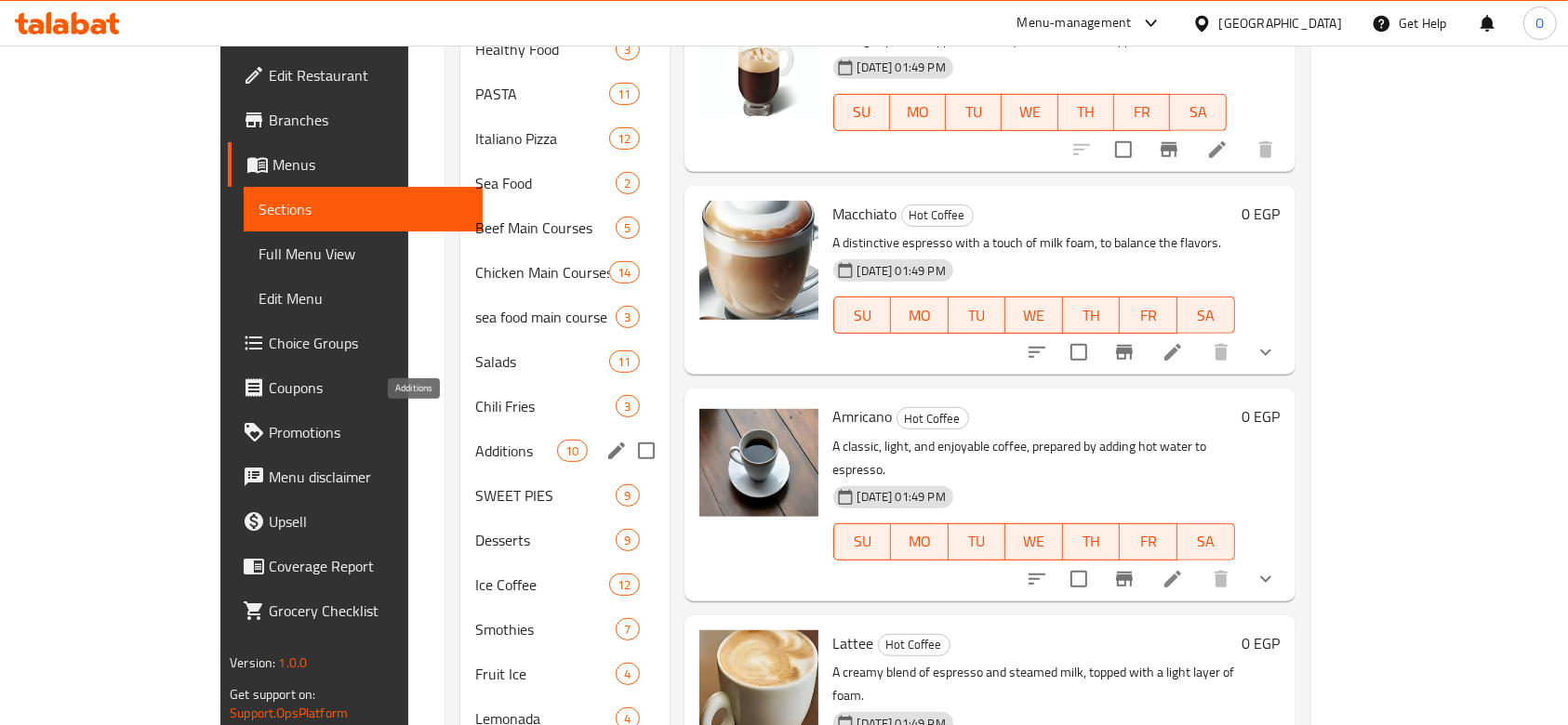
scroll to position [730, 0]
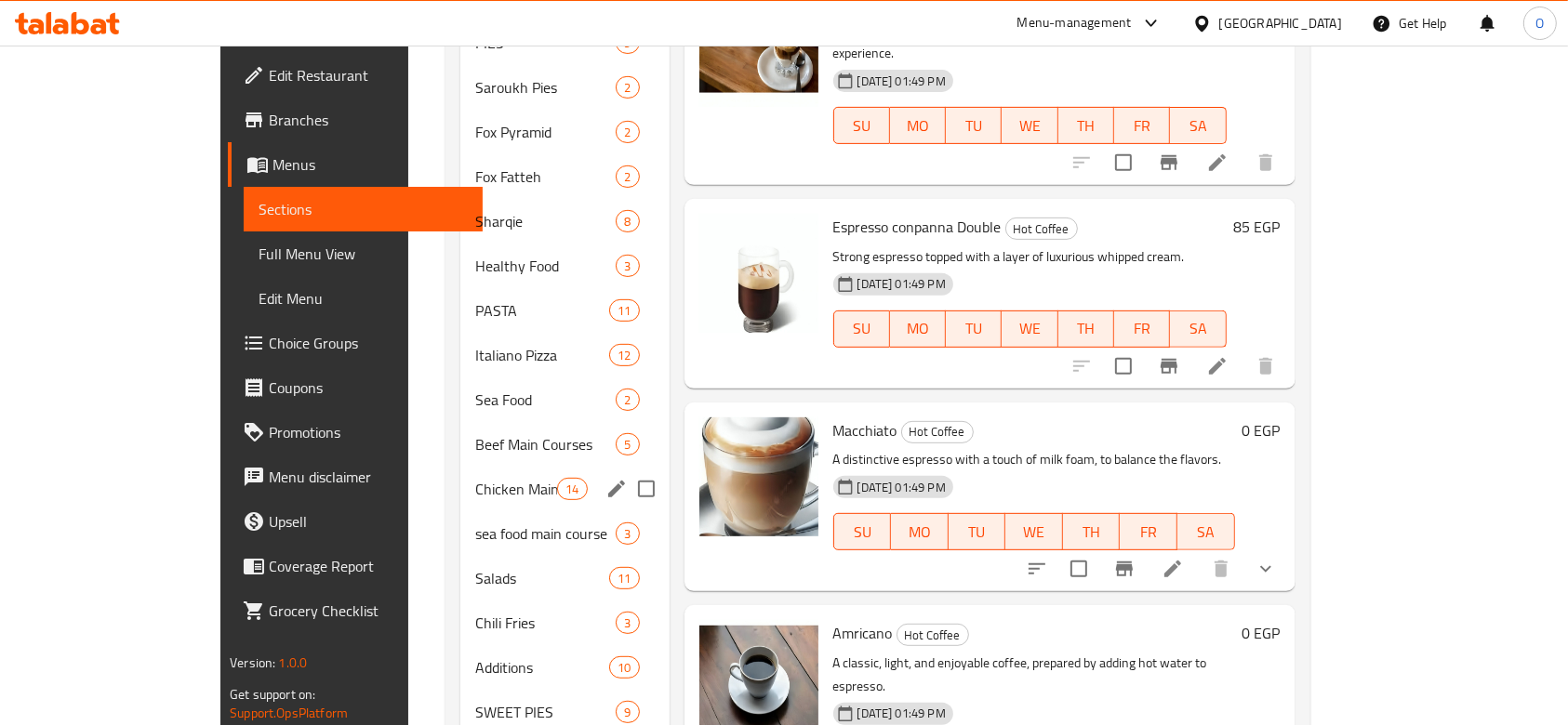
click at [461, 466] on div "Chicken Main Courses 14" at bounding box center [565, 488] width 209 height 44
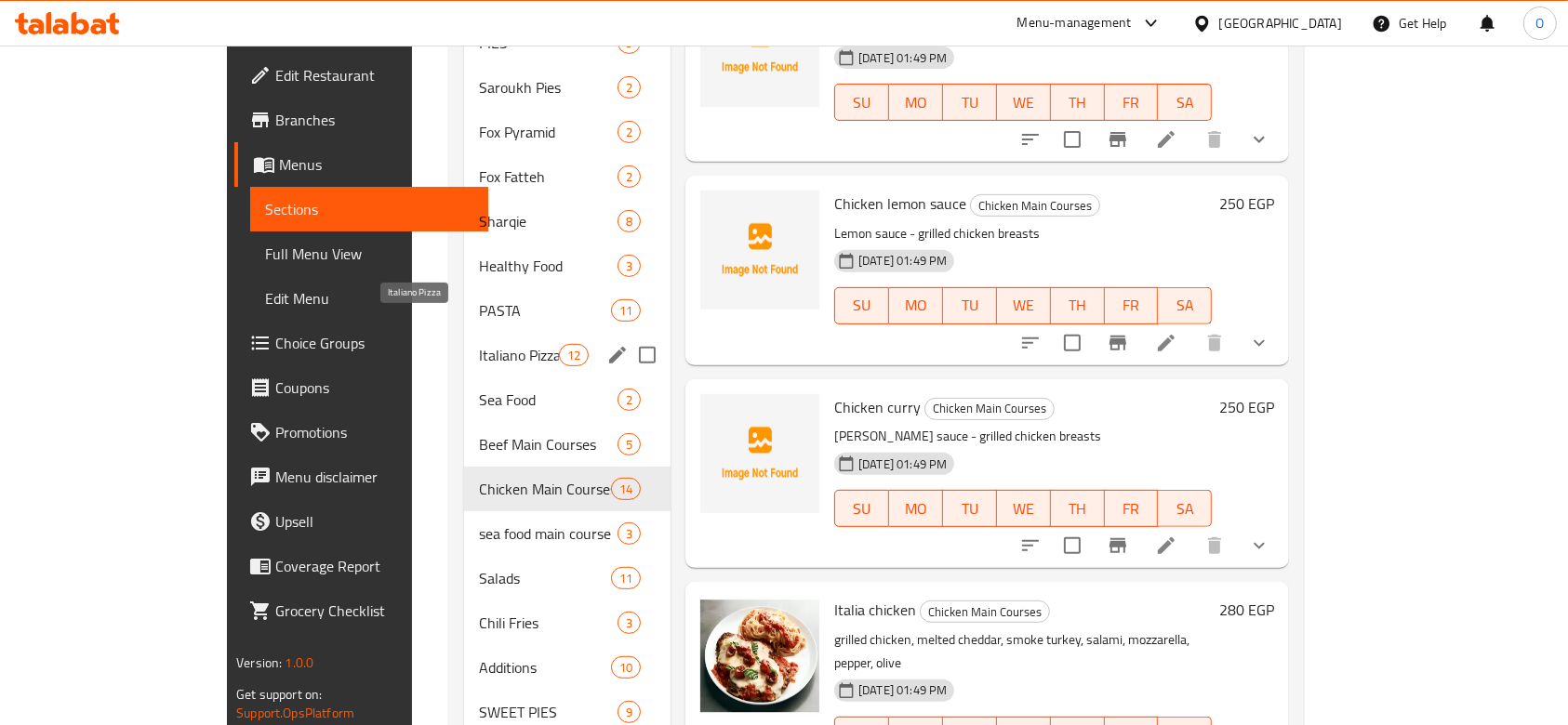
click at [479, 344] on span "Italiano Pizza" at bounding box center [518, 355] width 79 height 23
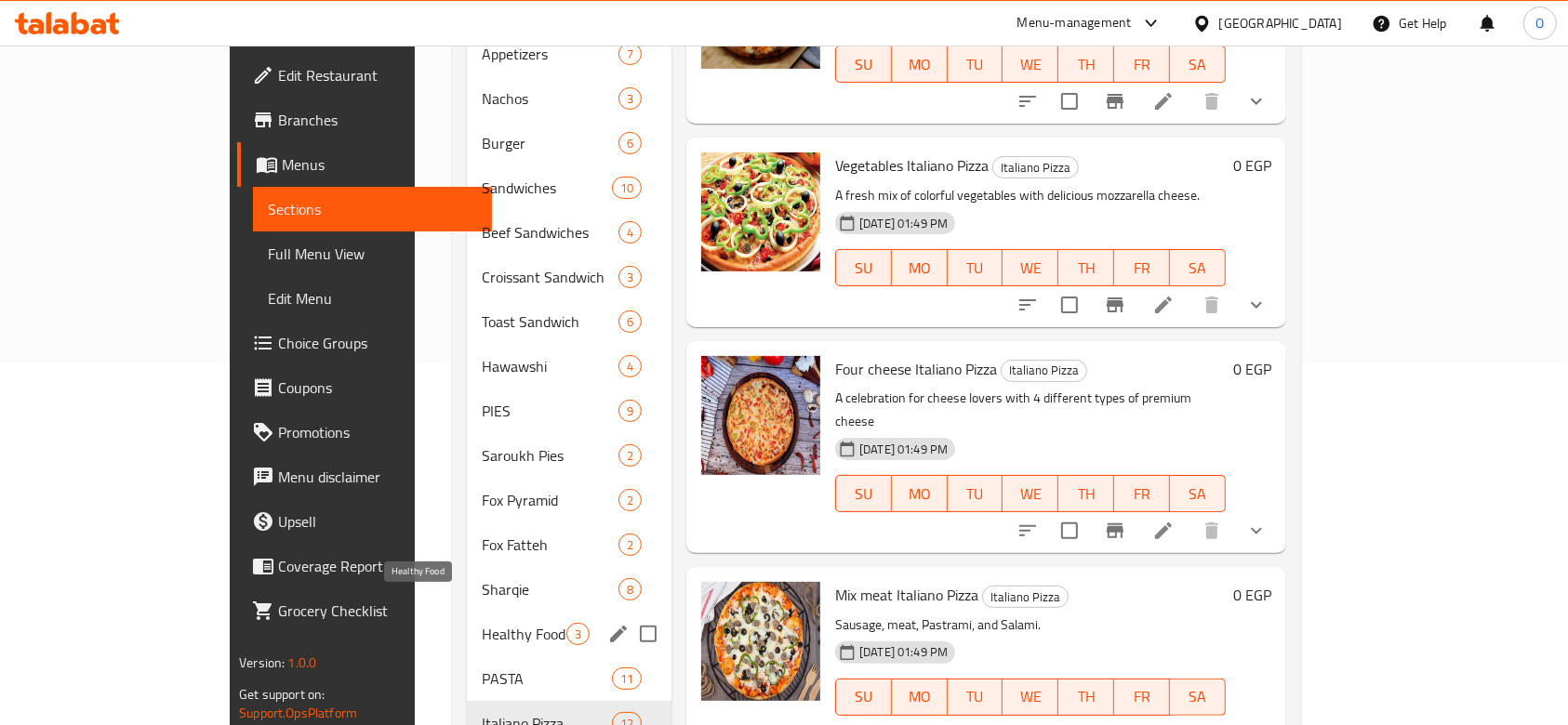
scroll to position [482, 0]
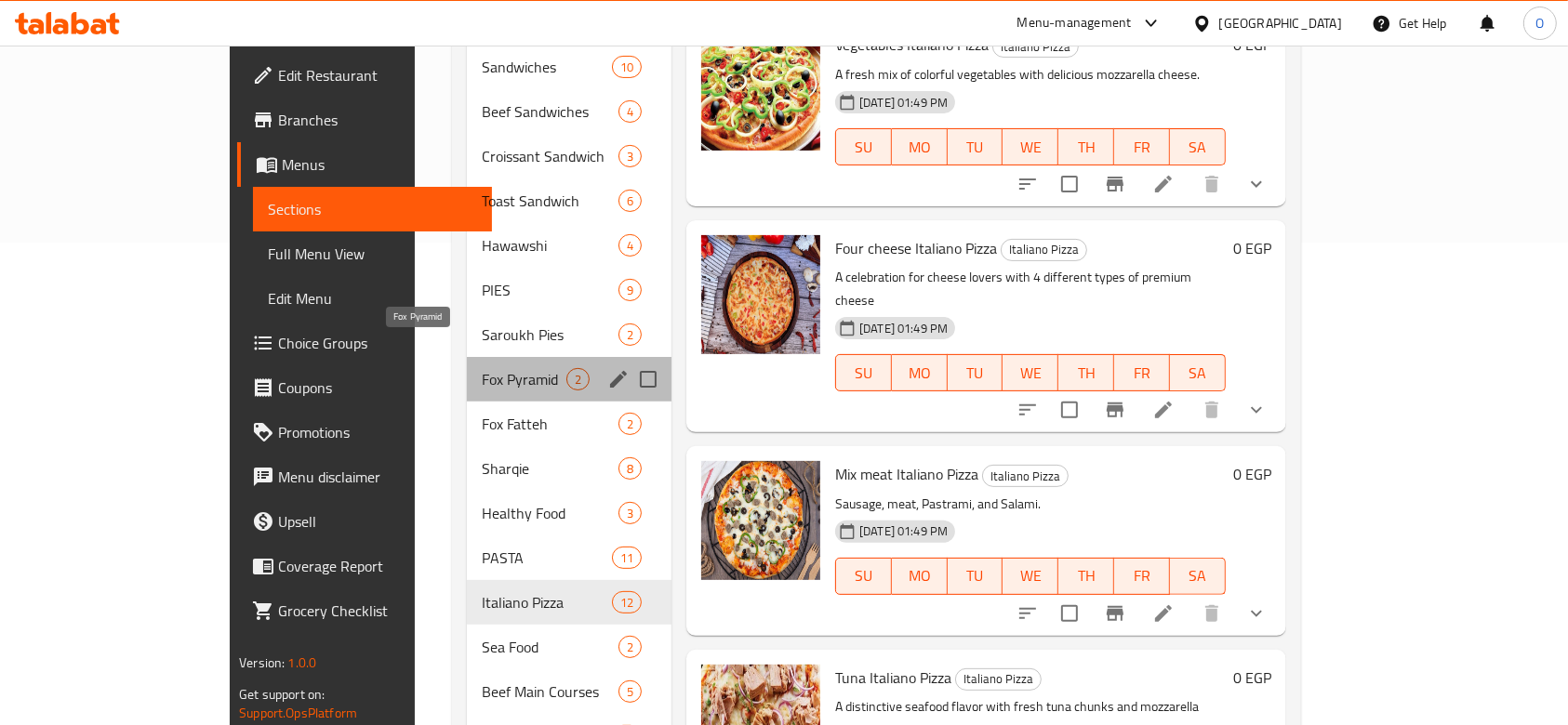
click at [482, 369] on span "Fox Pyramid" at bounding box center [524, 380] width 85 height 23
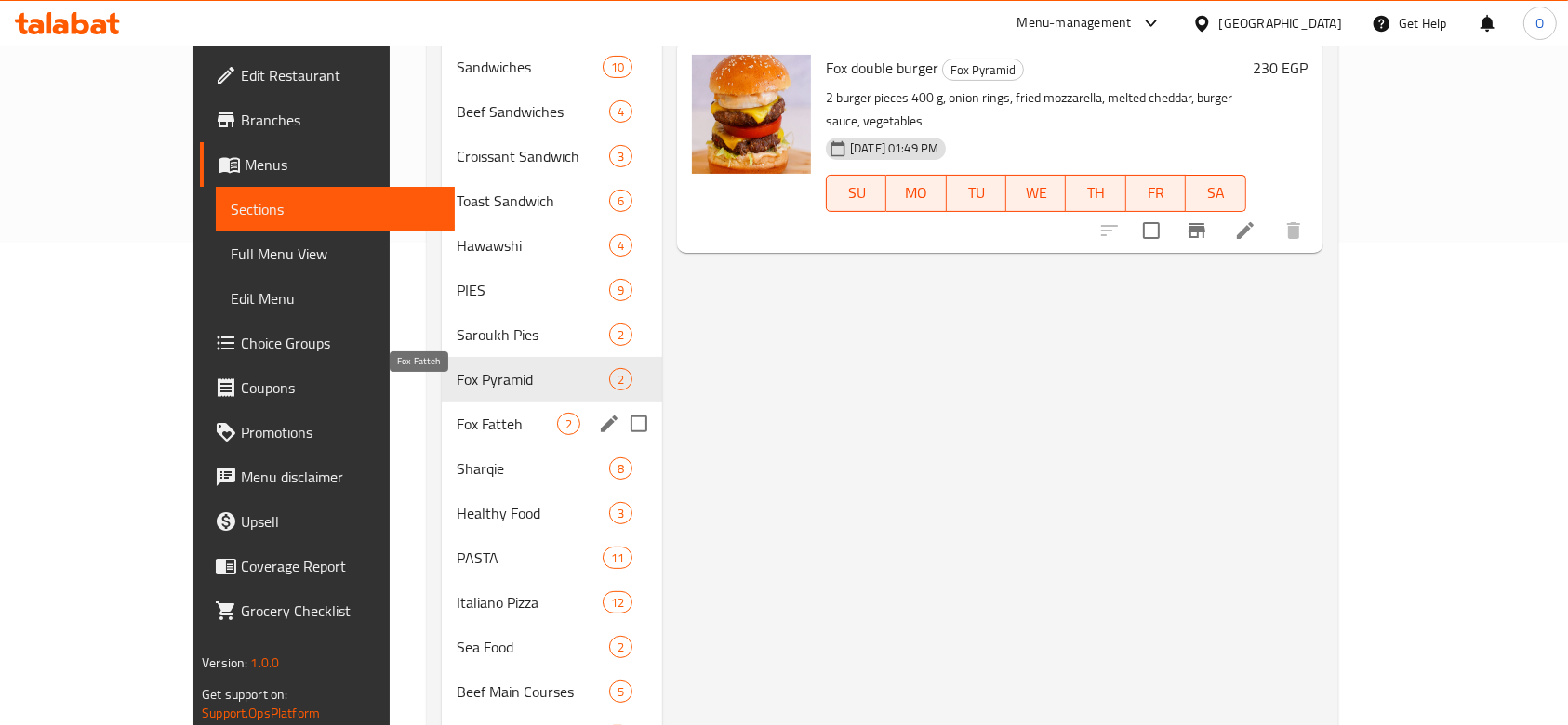
click at [457, 413] on span "Fox Fatteh" at bounding box center [507, 424] width 101 height 23
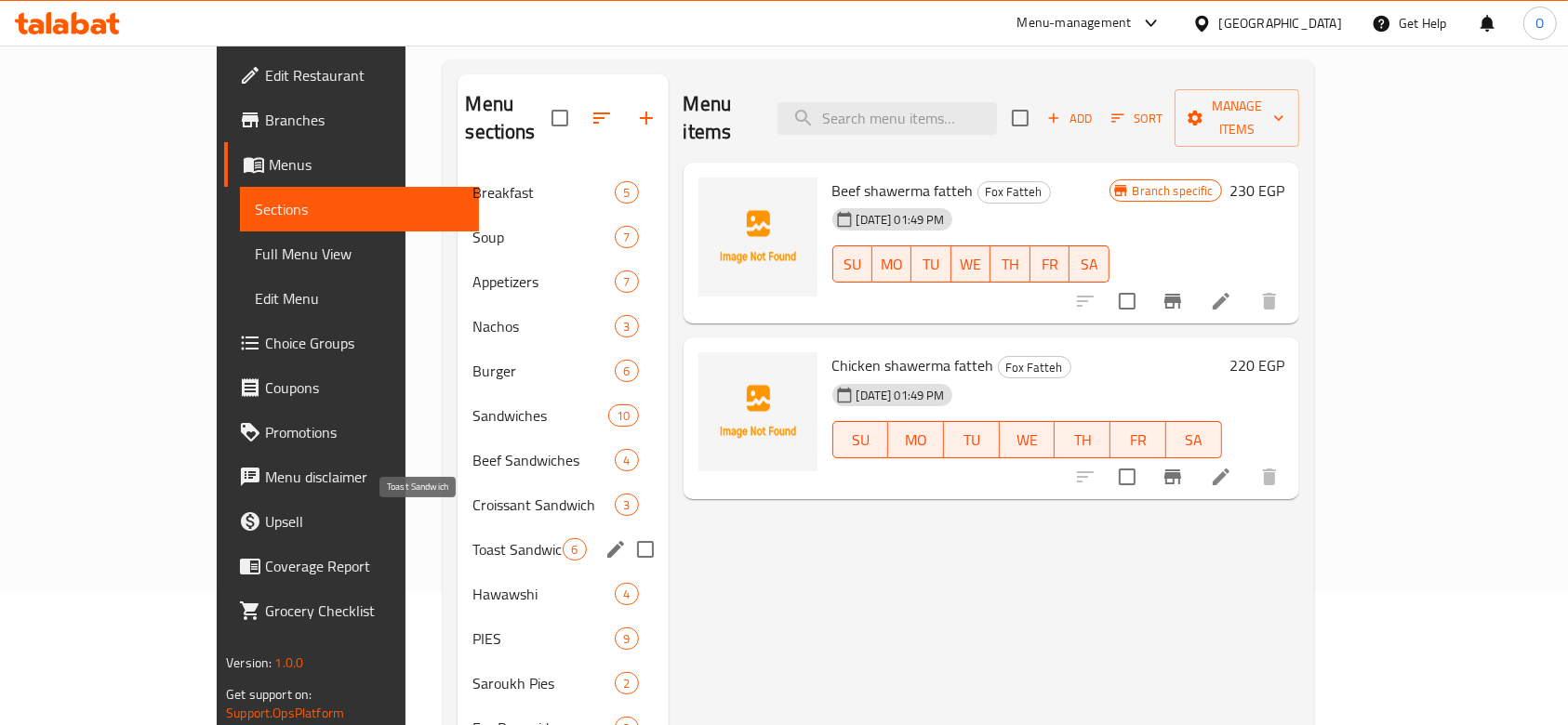
scroll to position [247, 0]
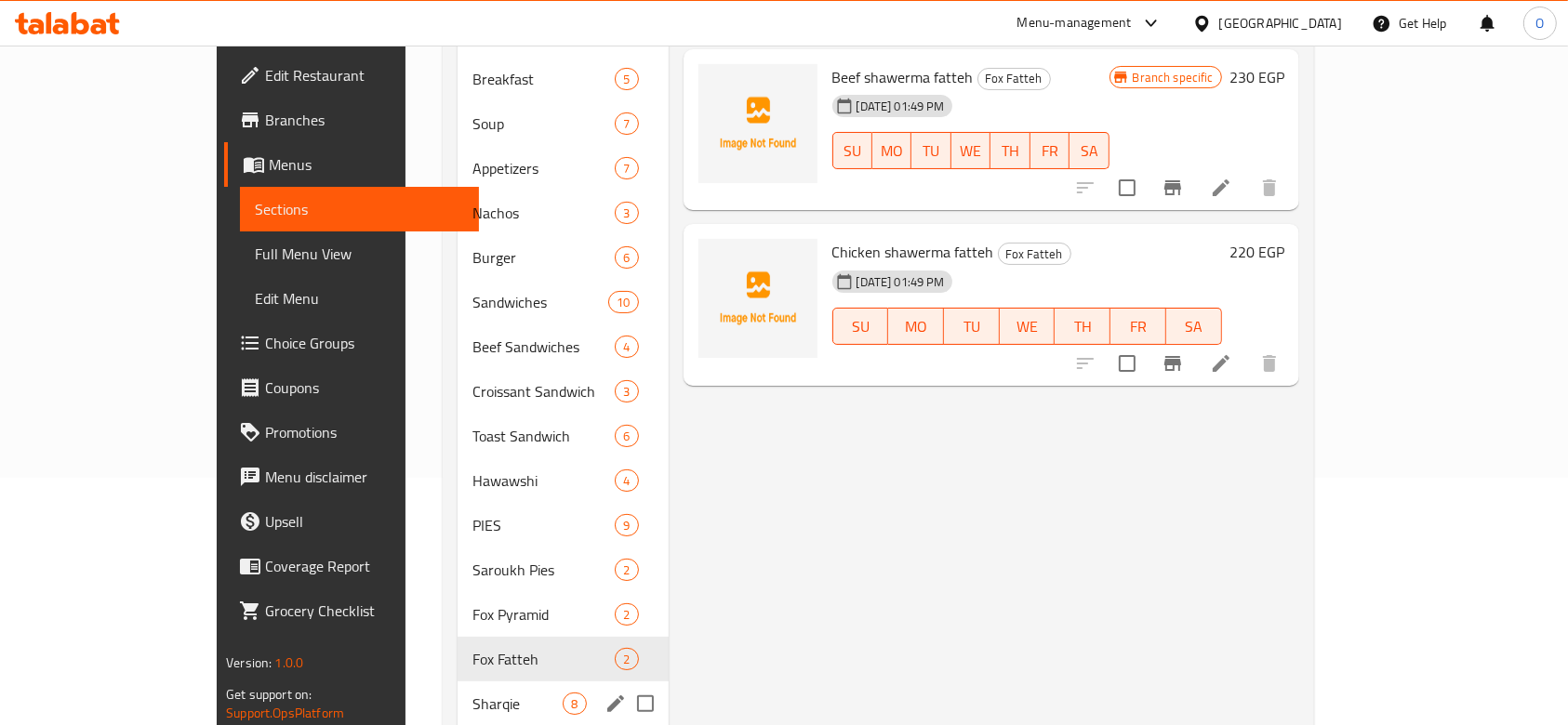
click at [458, 688] on div "Sharqie 8" at bounding box center [563, 703] width 211 height 44
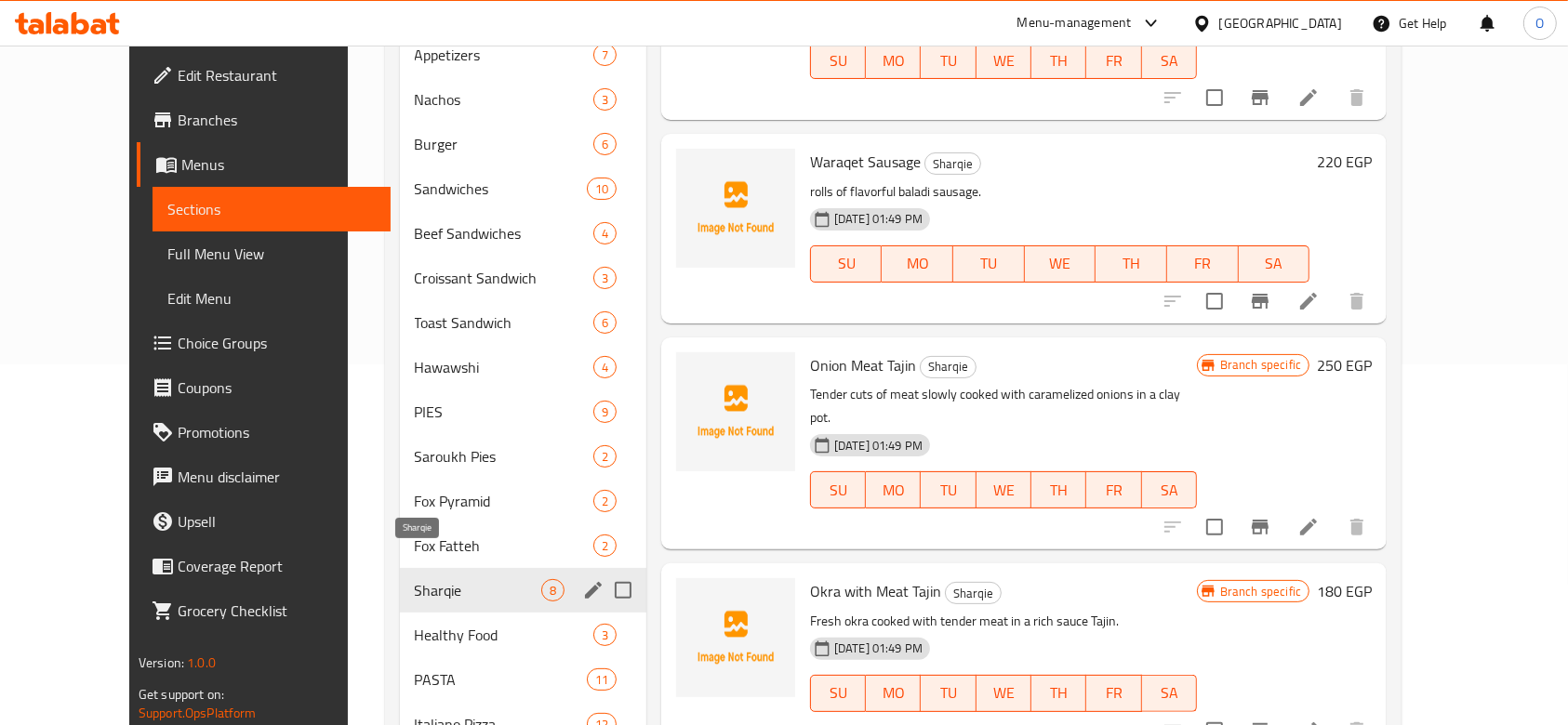
scroll to position [372, 0]
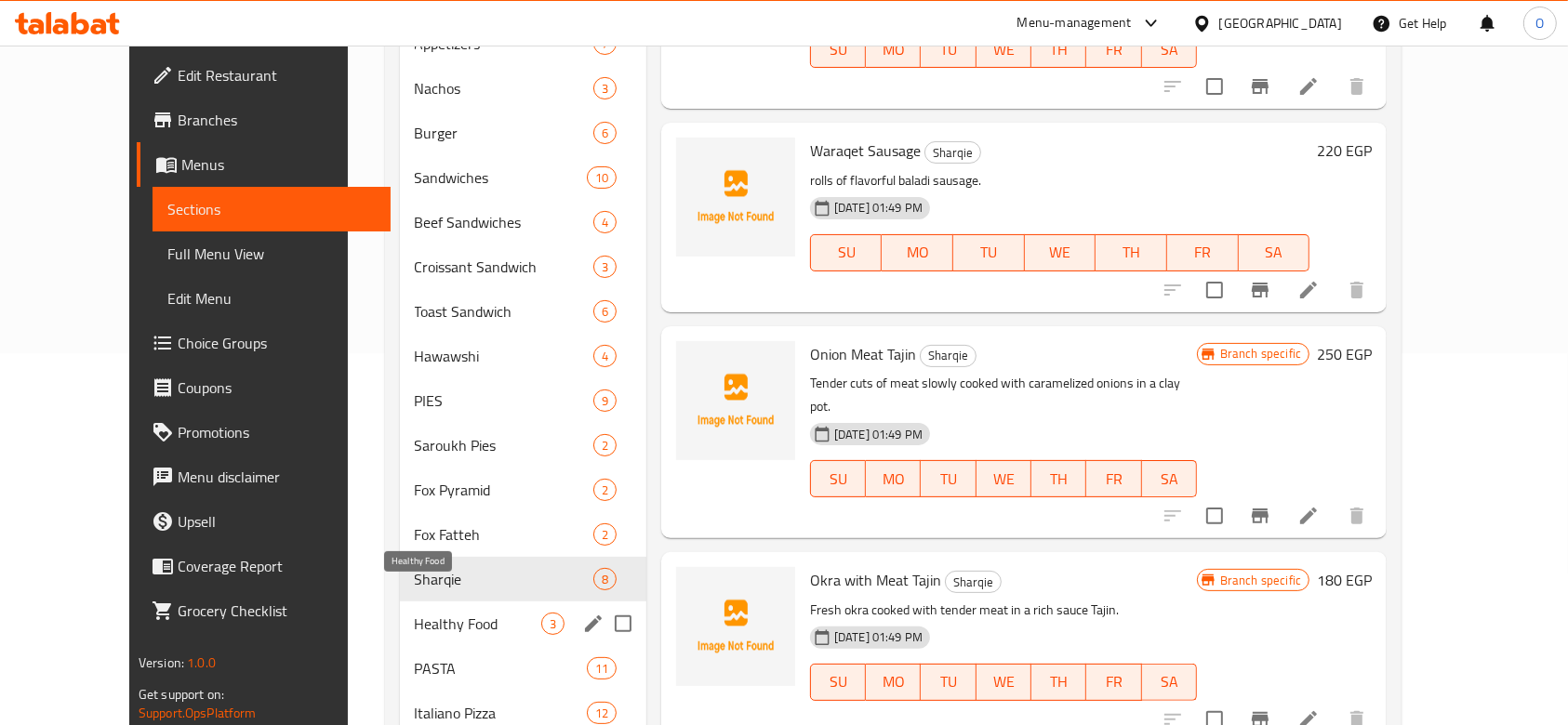
click at [415, 613] on span "Healthy Food" at bounding box center [478, 624] width 127 height 23
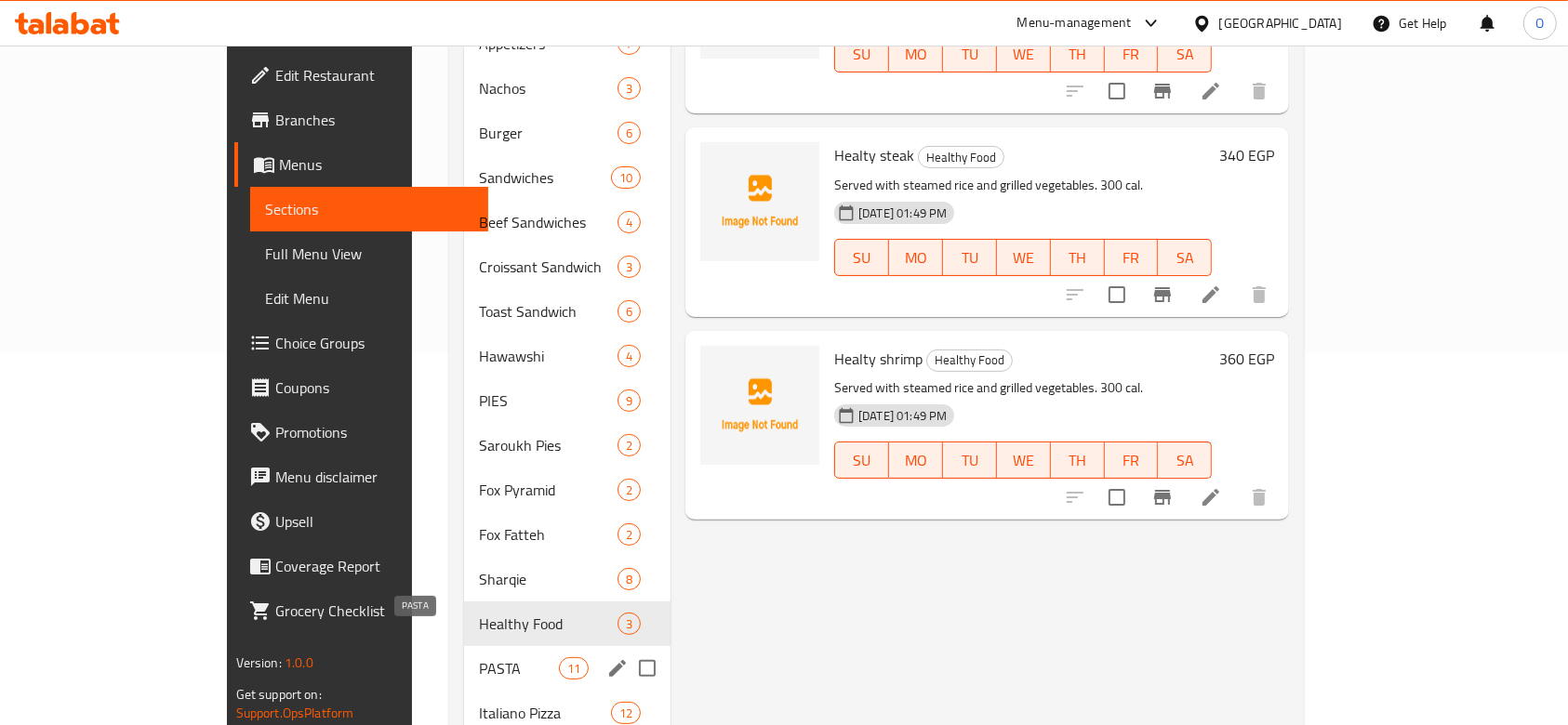
click at [479, 657] on span "PASTA" at bounding box center [518, 669] width 79 height 23
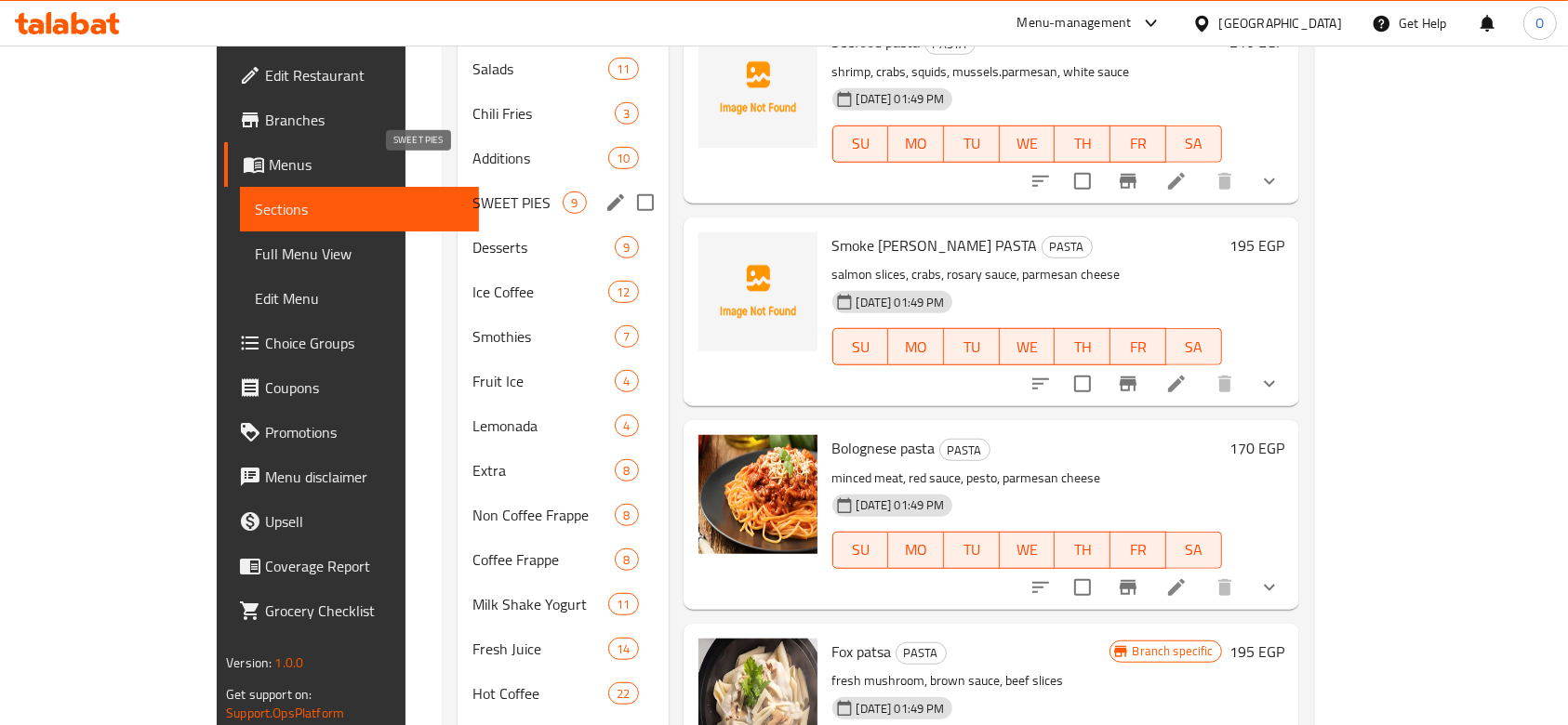
scroll to position [991, 0]
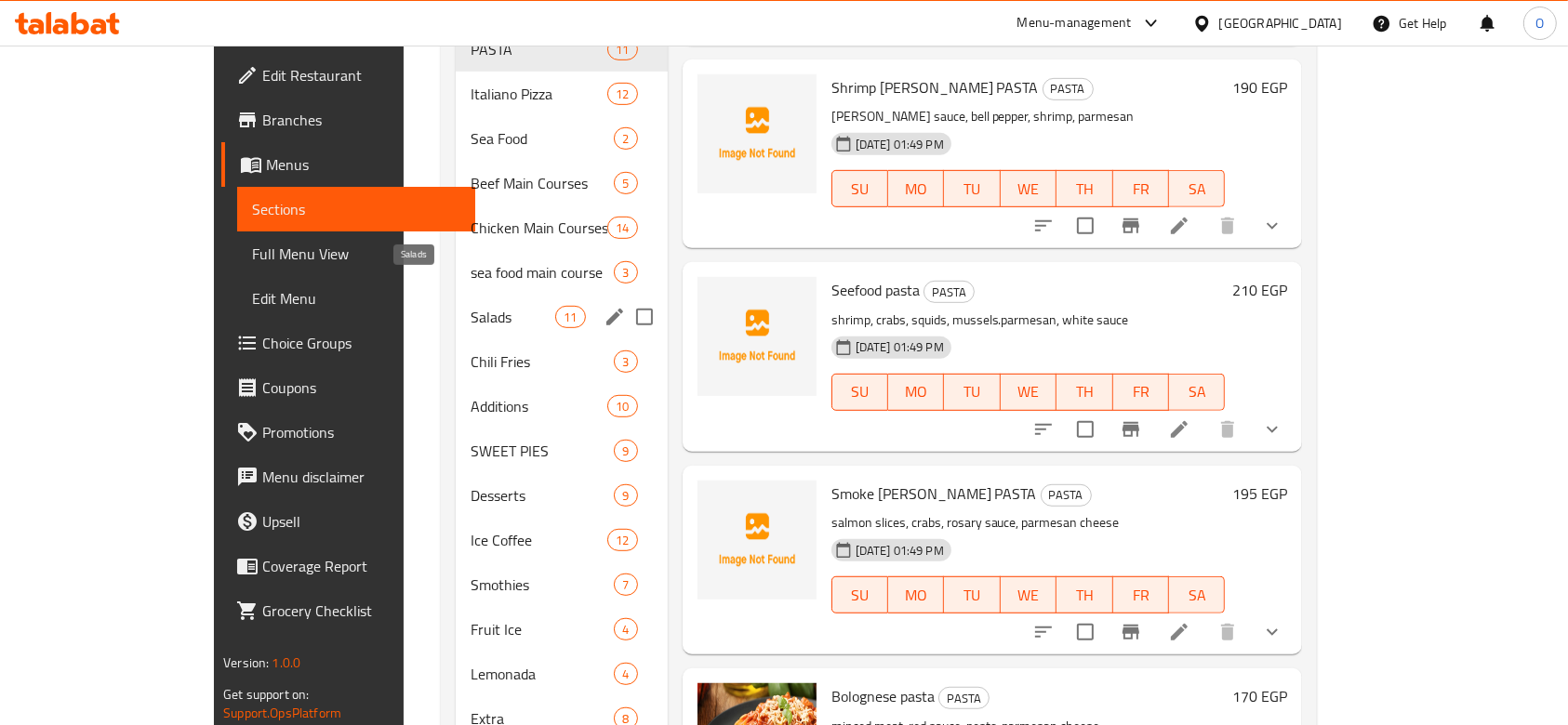
click at [470, 306] on span "Salads" at bounding box center [513, 317] width 85 height 23
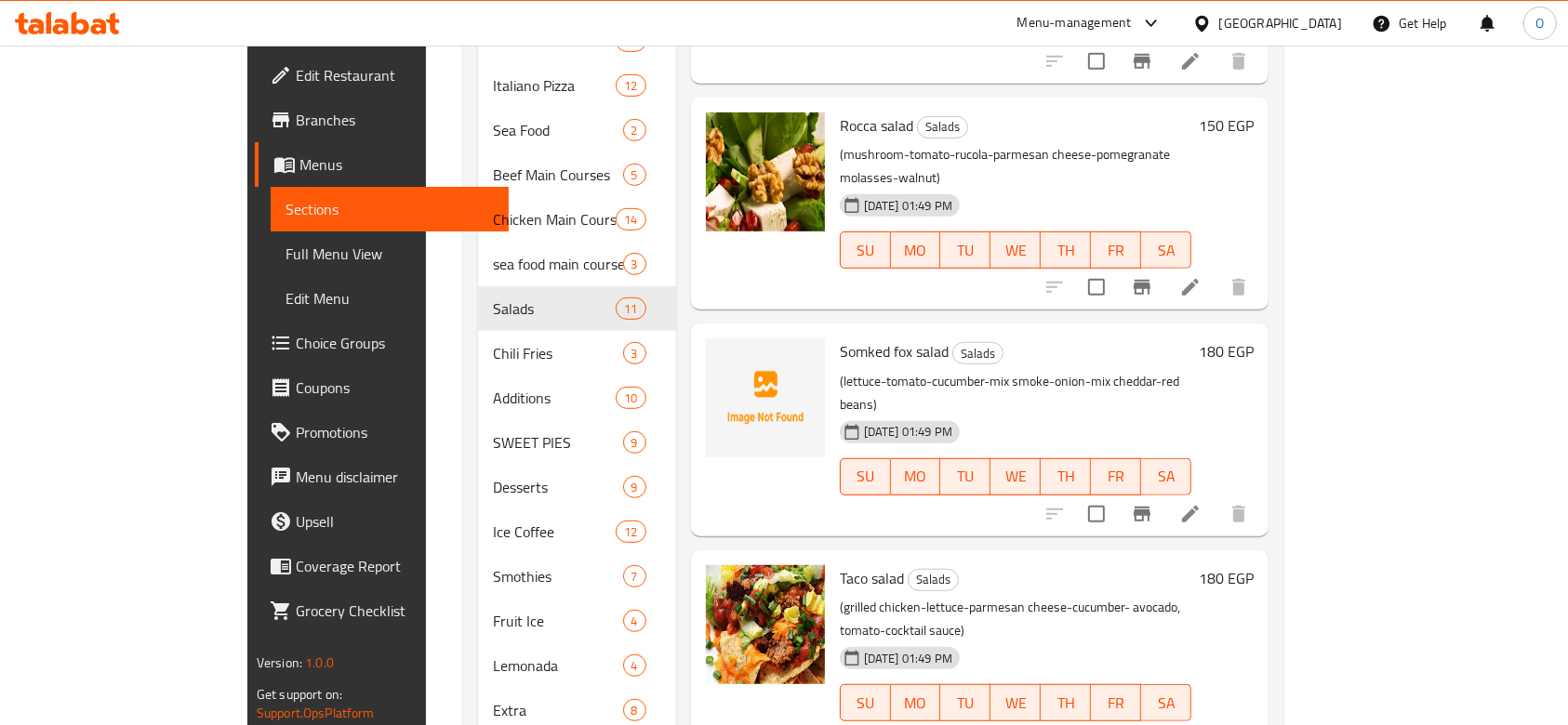
scroll to position [1350, 0]
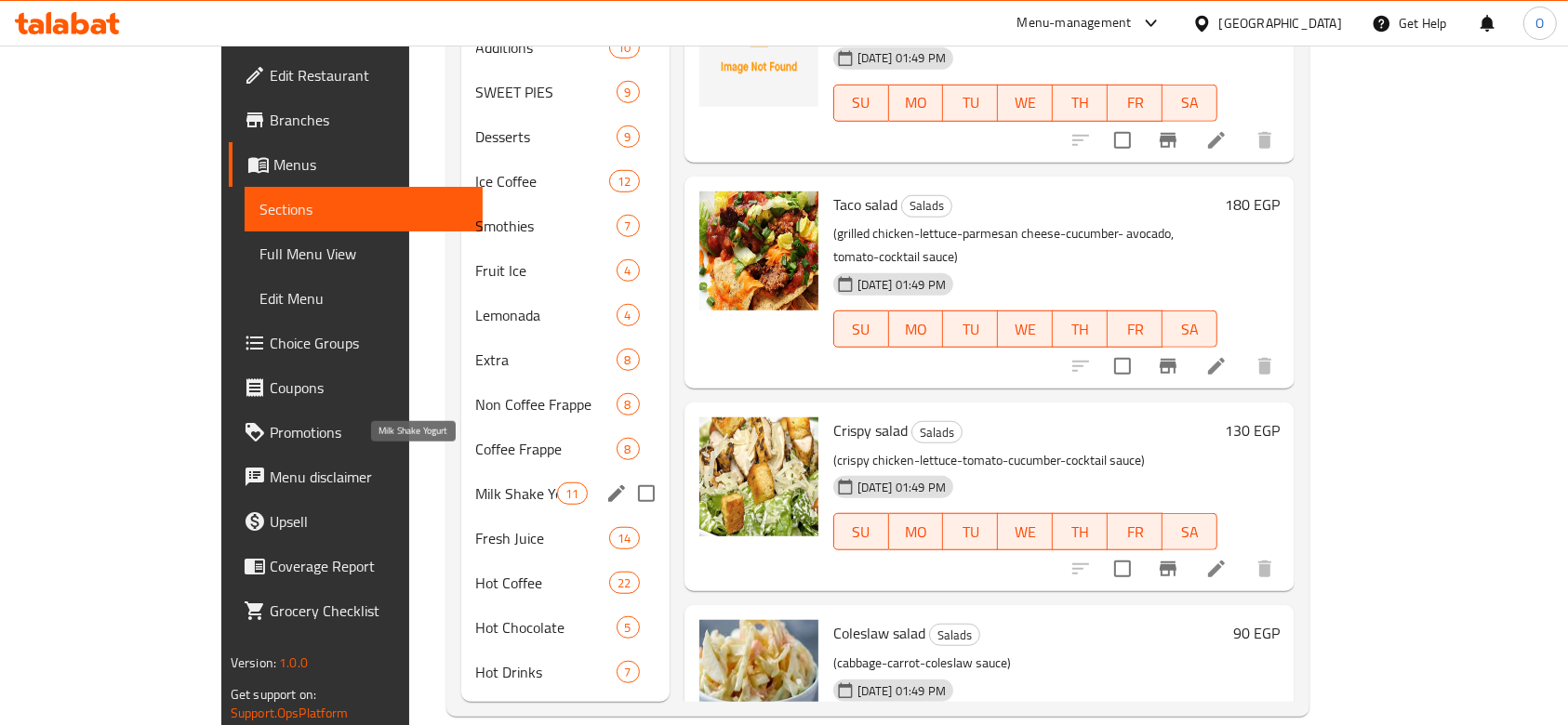
click at [462, 471] on div "Milk Shake Yogurt 11" at bounding box center [566, 493] width 209 height 44
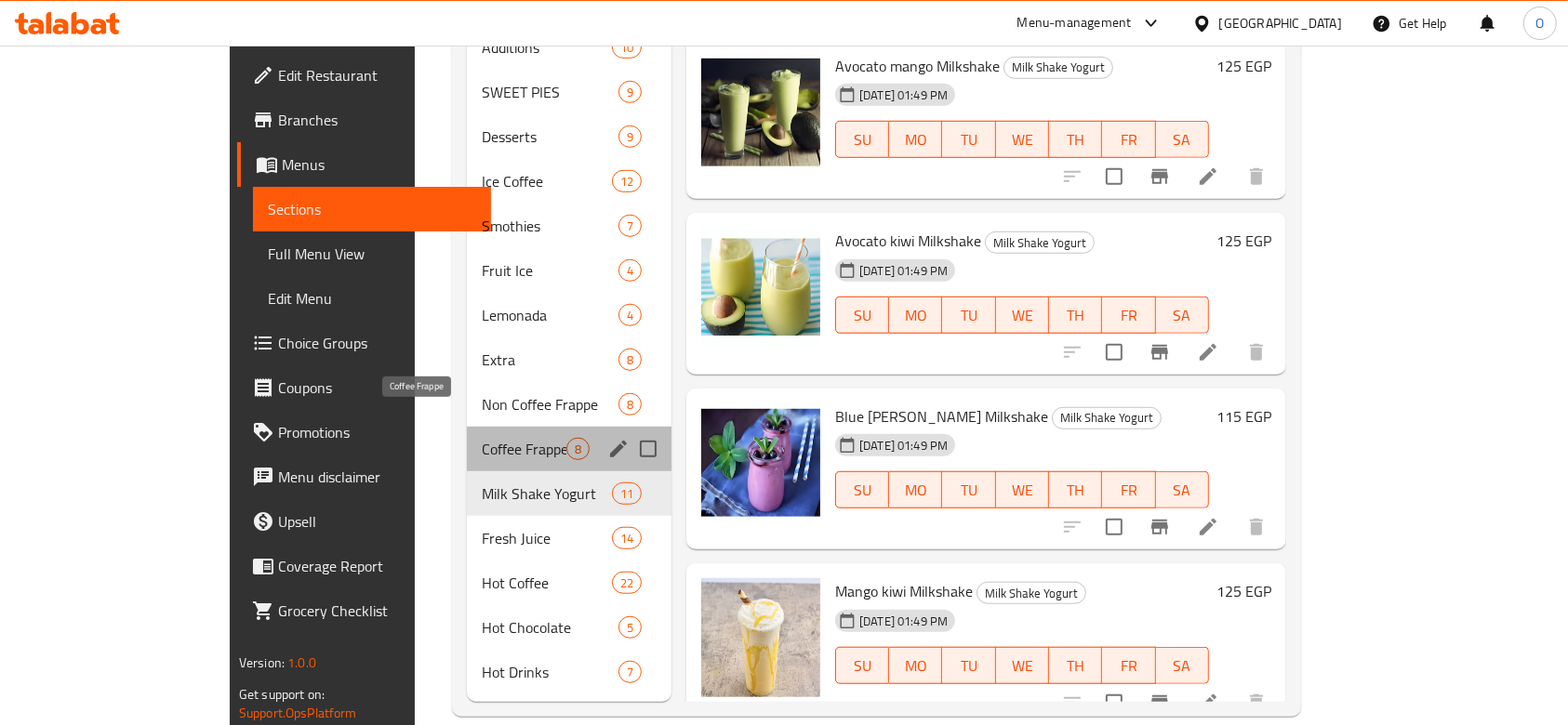
click at [482, 438] on span "Coffee Frappe" at bounding box center [524, 449] width 85 height 23
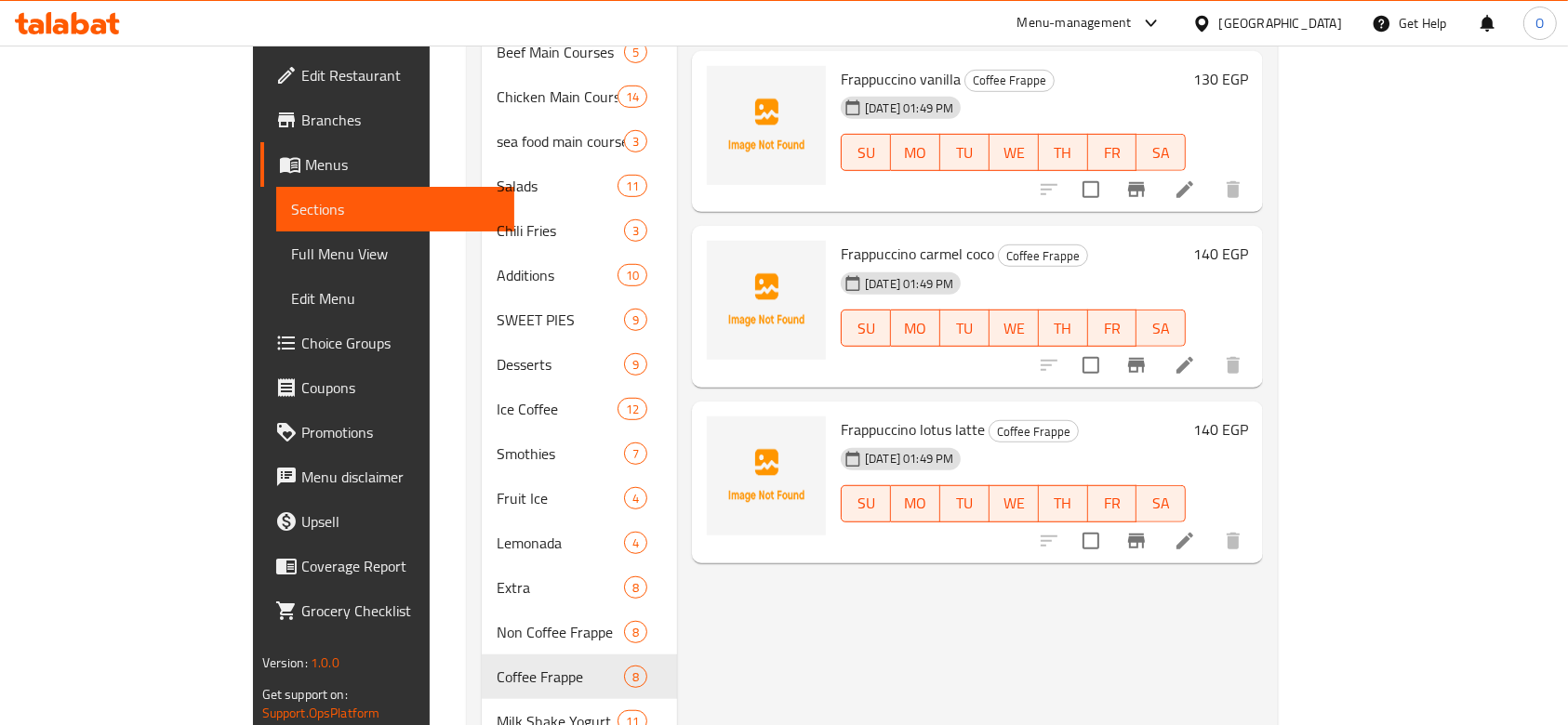
scroll to position [1102, 0]
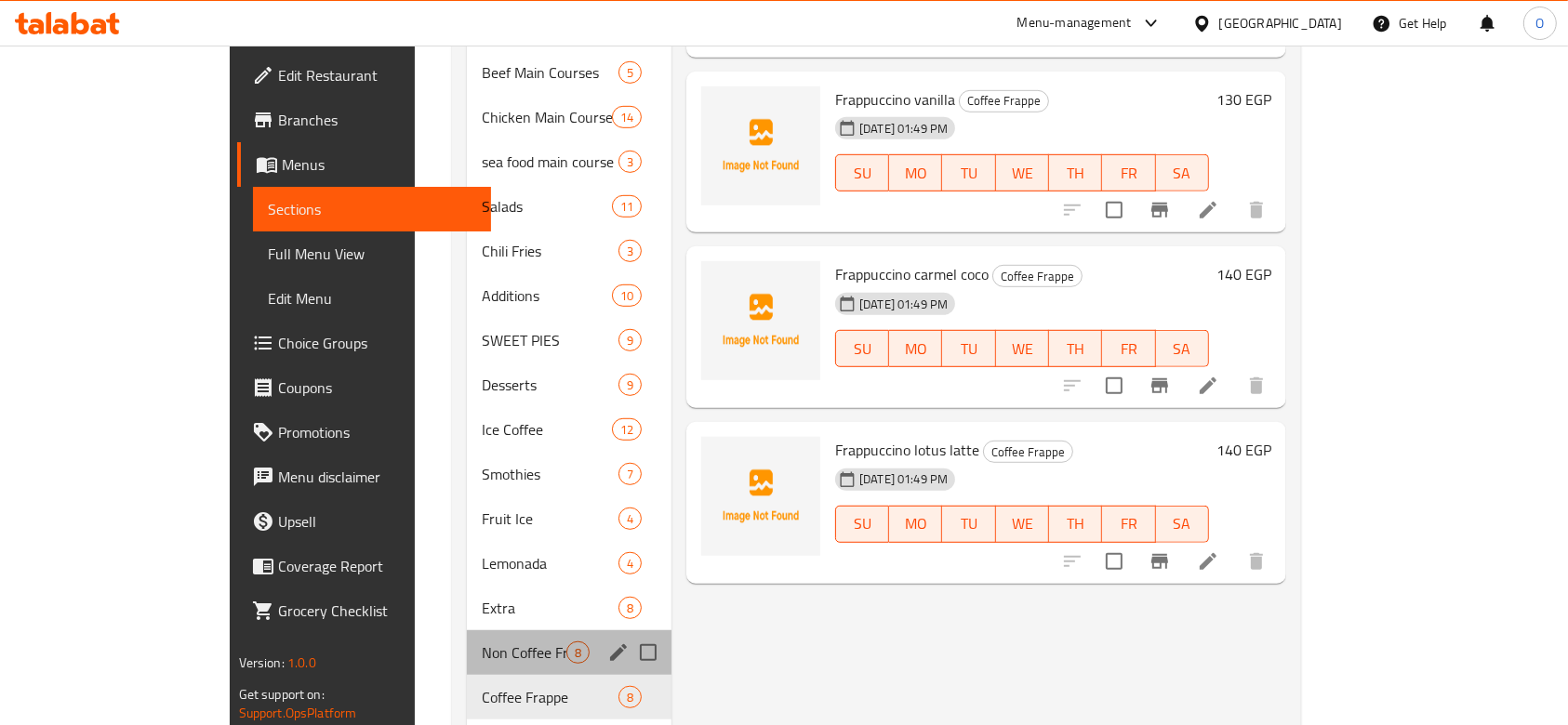
click at [467, 631] on div "Non Coffee Frappe 8" at bounding box center [569, 653] width 205 height 44
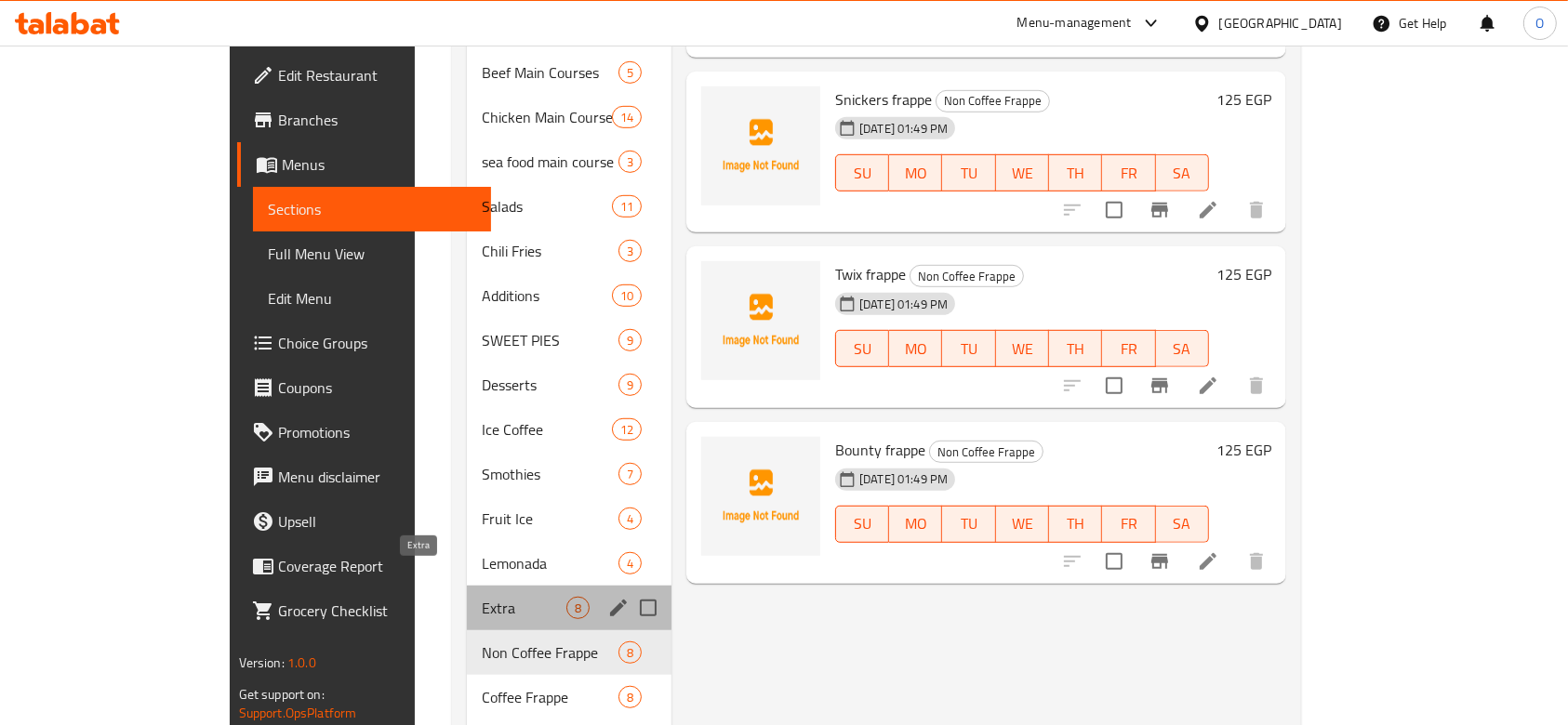
click at [482, 597] on span "Extra" at bounding box center [524, 608] width 85 height 23
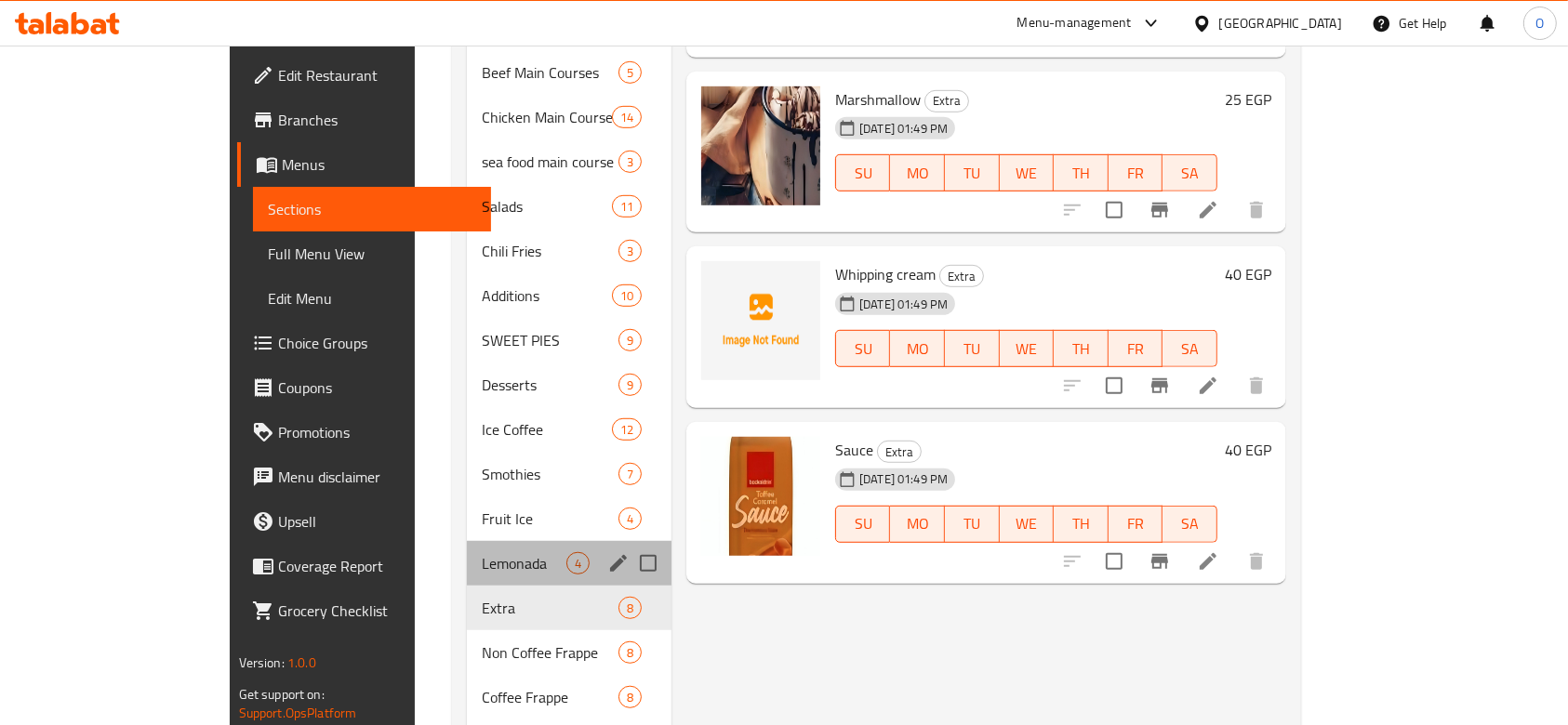
click at [467, 548] on div "Lemonada 4" at bounding box center [569, 563] width 205 height 44
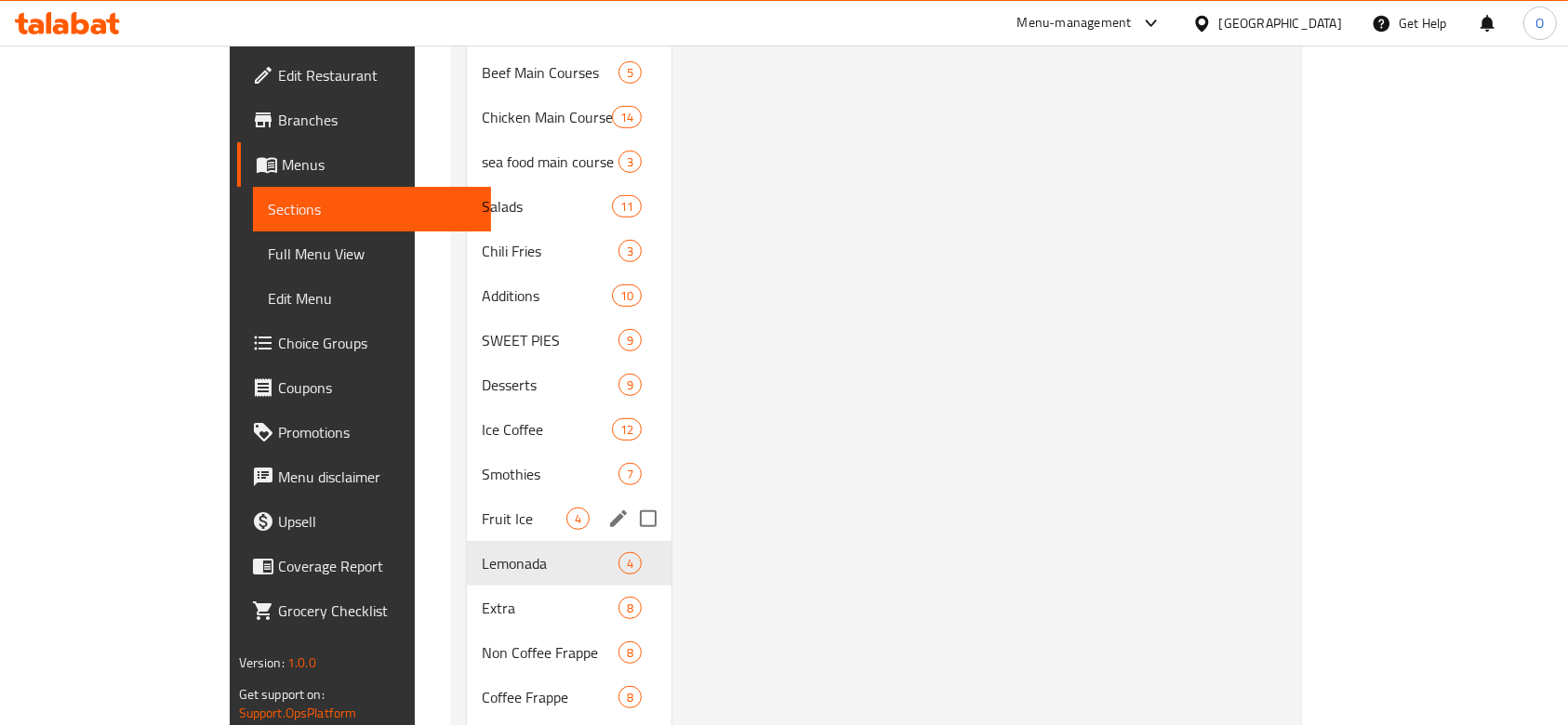
click at [467, 501] on div "Fruit Ice 4" at bounding box center [569, 518] width 205 height 44
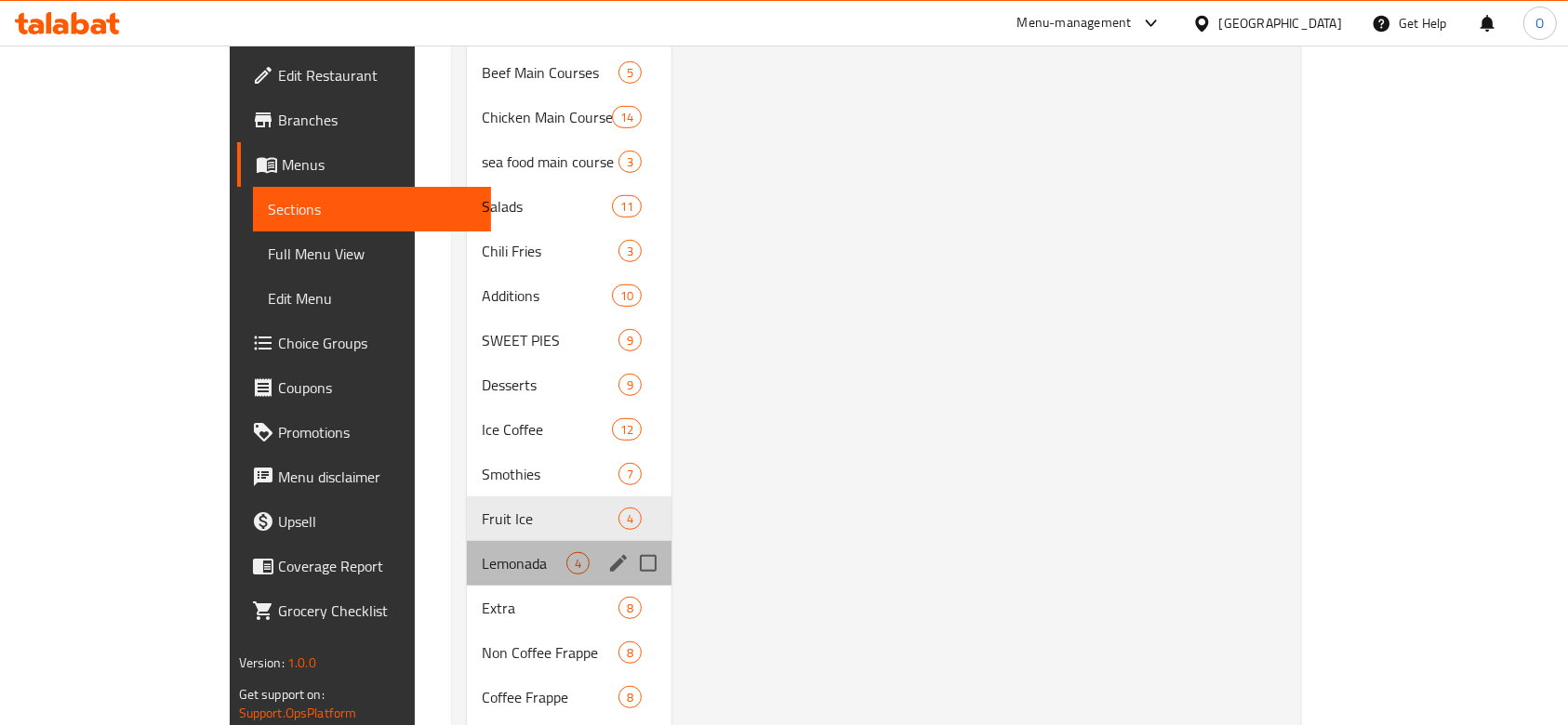
click at [467, 546] on div "Lemonada 4" at bounding box center [569, 563] width 205 height 44
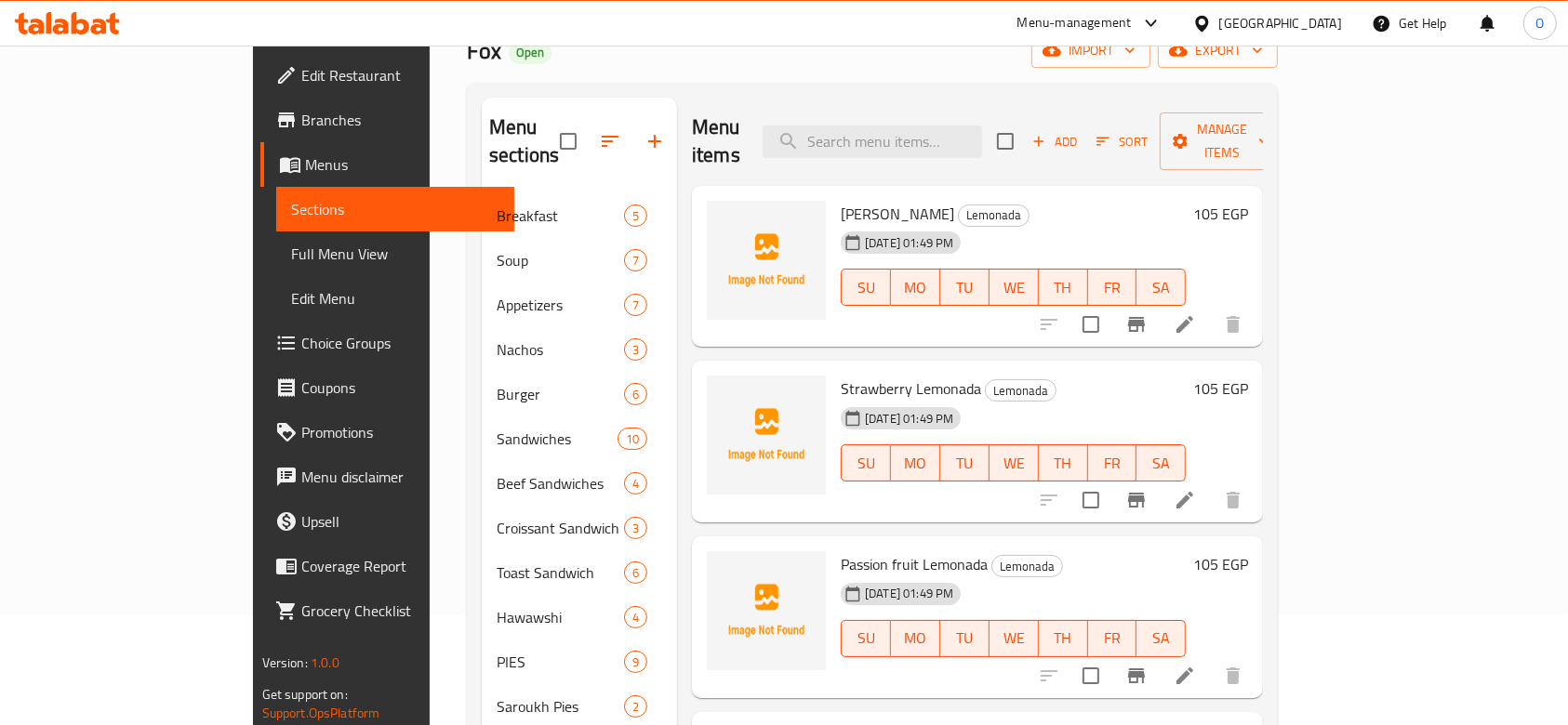
scroll to position [730, 0]
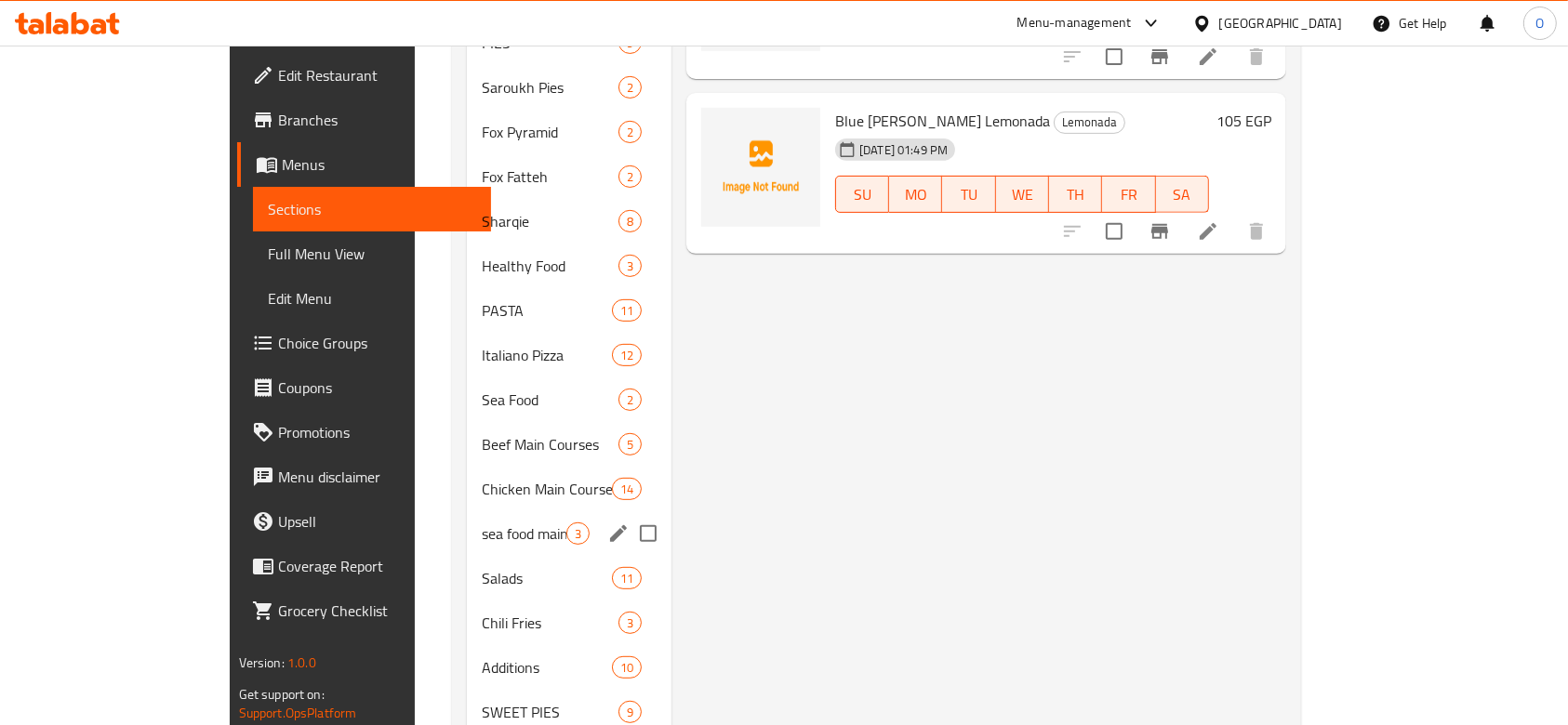
click at [467, 512] on div "sea food main course 3" at bounding box center [569, 533] width 205 height 44
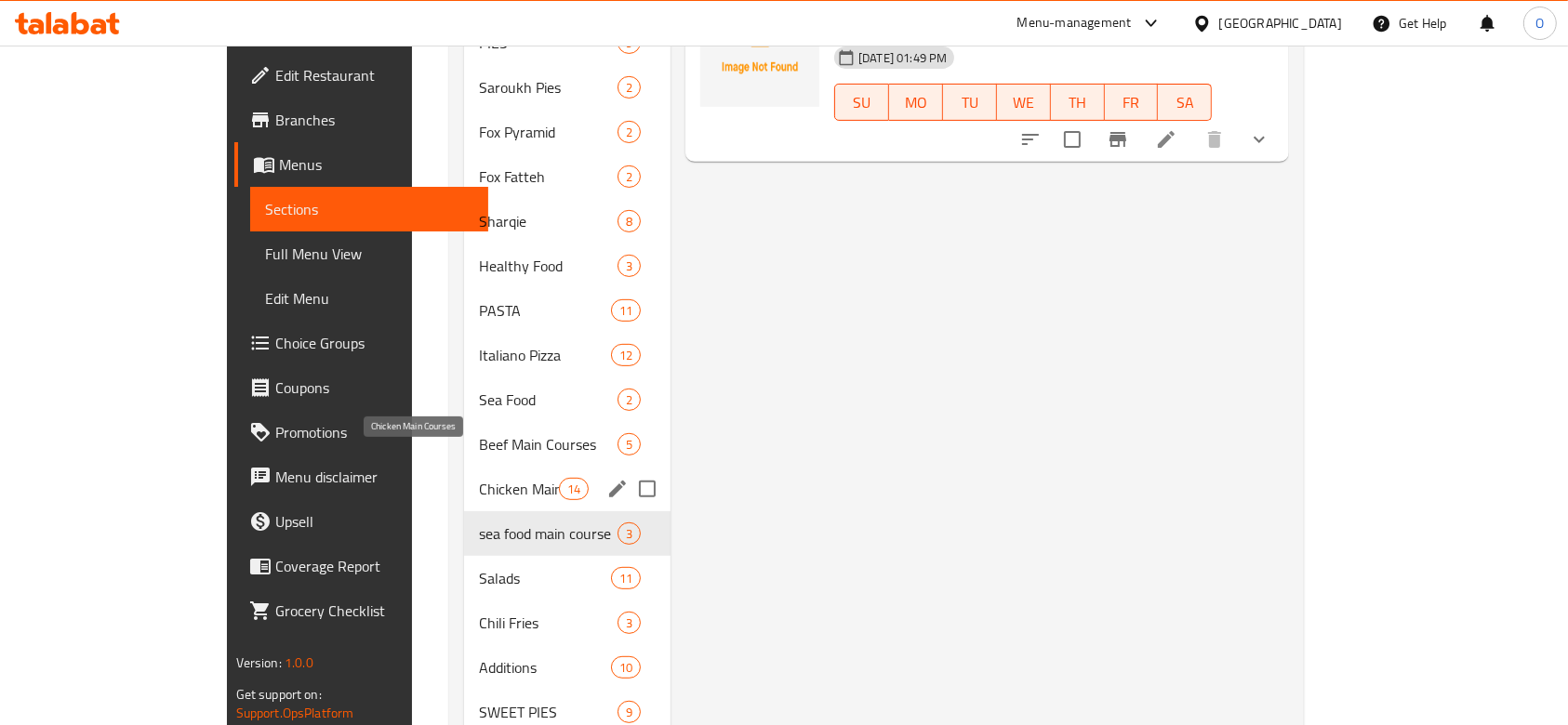
click at [479, 478] on span "Chicken Main Courses" at bounding box center [518, 489] width 79 height 23
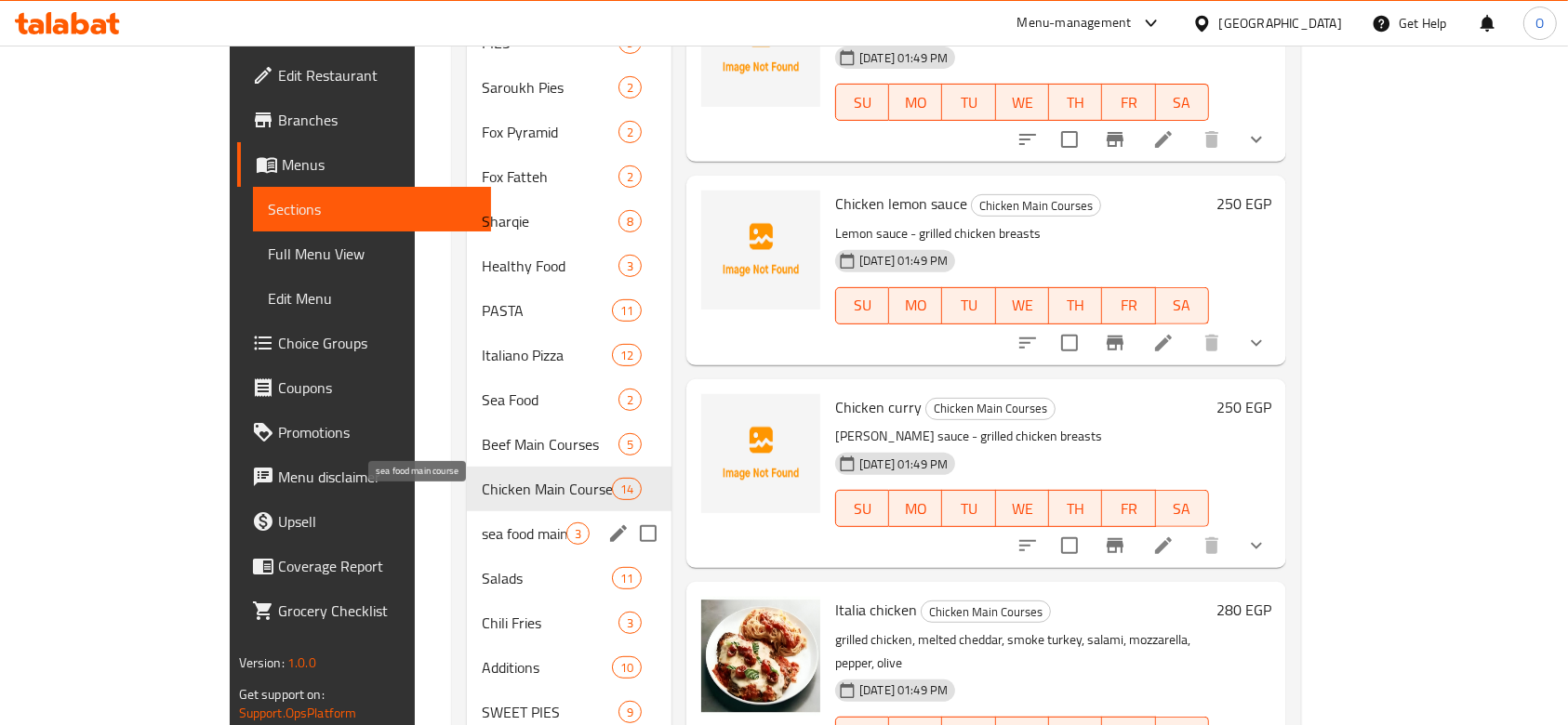
click at [482, 523] on span "sea food main course" at bounding box center [524, 534] width 85 height 23
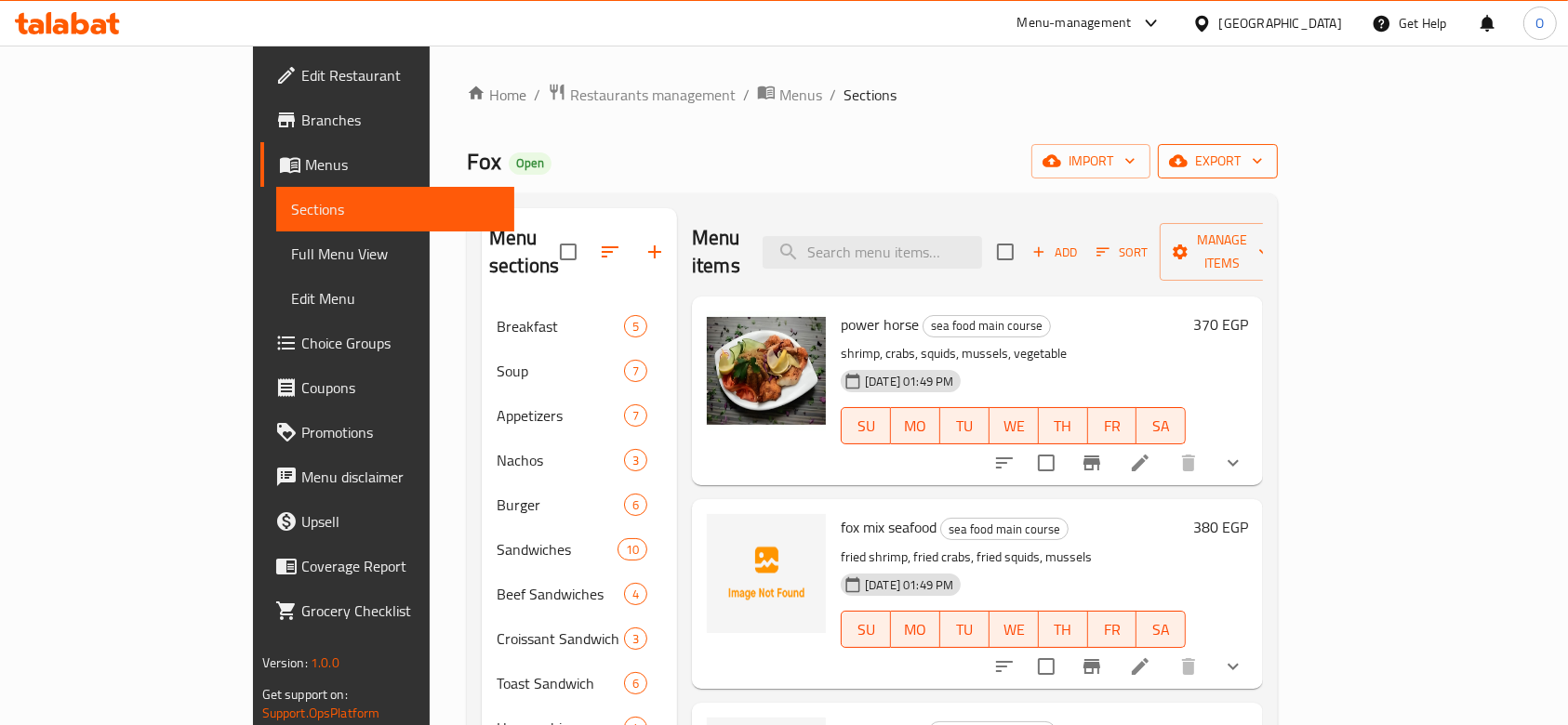
click at [1263, 160] on span "export" at bounding box center [1218, 161] width 90 height 24
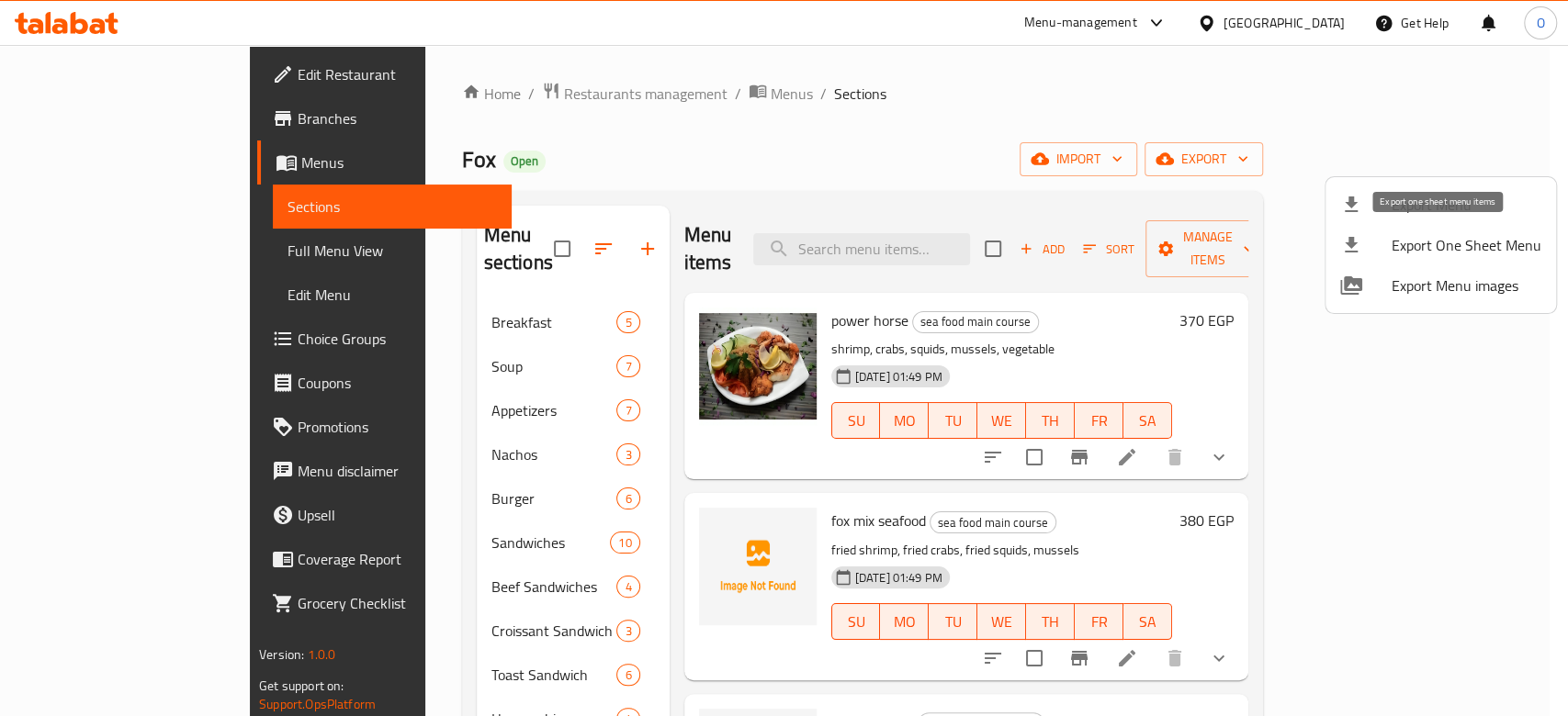
click at [1447, 241] on span "Export One Sheet Menu" at bounding box center [1466, 245] width 150 height 22
click at [1043, 152] on div at bounding box center [784, 358] width 1568 height 716
